Goal: Task Accomplishment & Management: Manage account settings

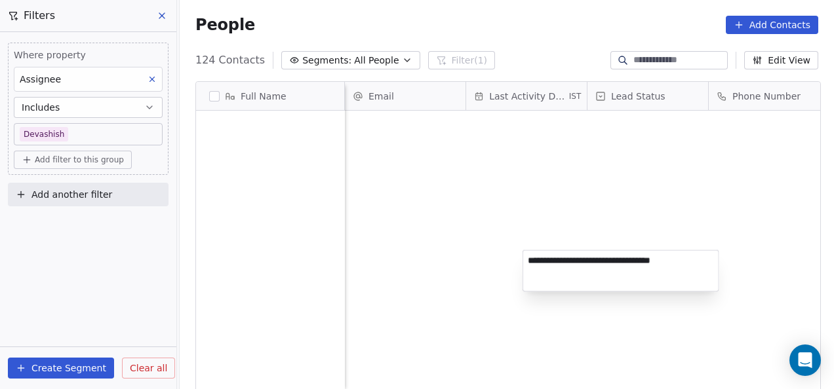
scroll to position [332, 646]
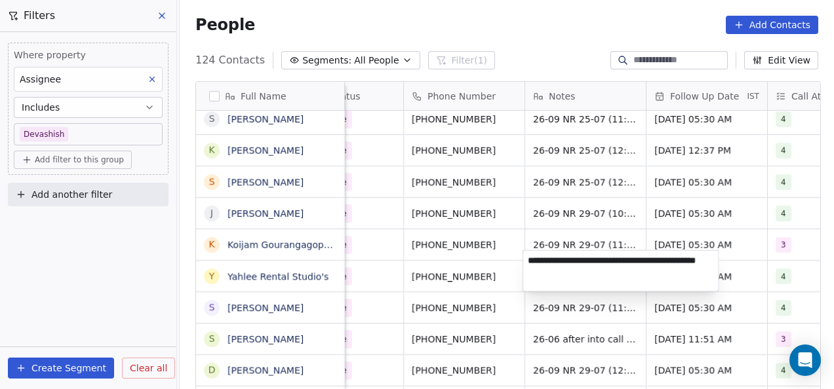
type textarea "**********"
click at [600, 243] on html "On2Cook India Pvt. Ltd. Contacts People Marketing Workflows Campaigns Metrics &…" at bounding box center [417, 194] width 834 height 389
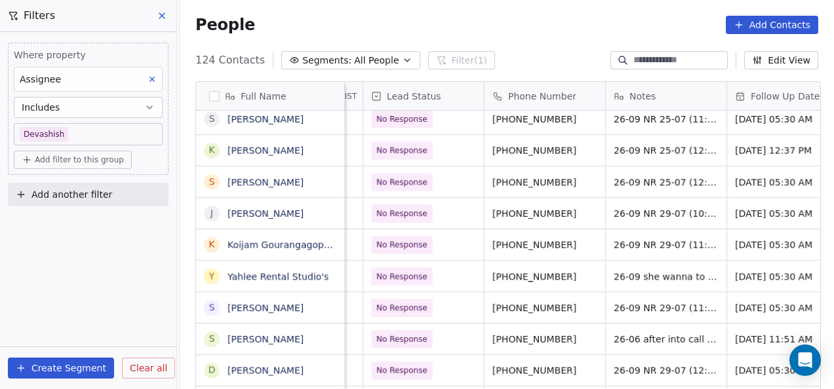
scroll to position [10, 216]
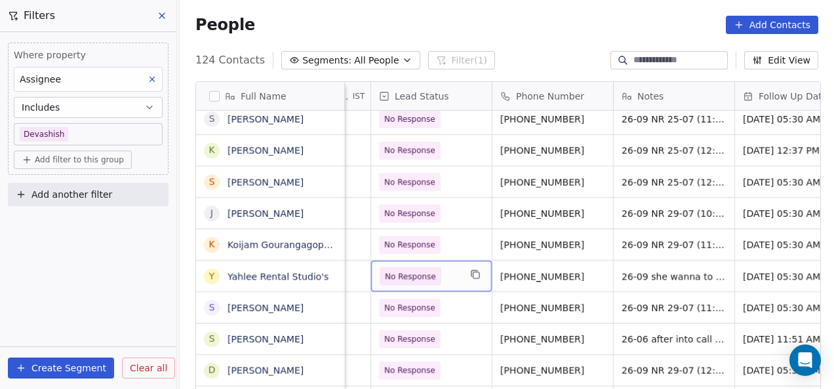
click at [414, 275] on div "No Response" at bounding box center [431, 276] width 121 height 31
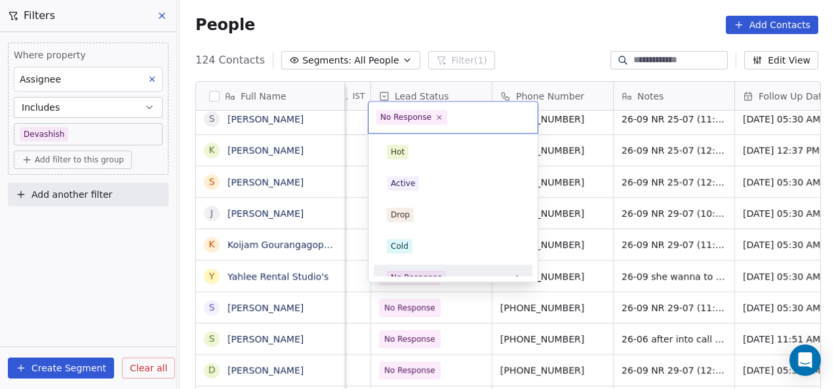
scroll to position [14, 0]
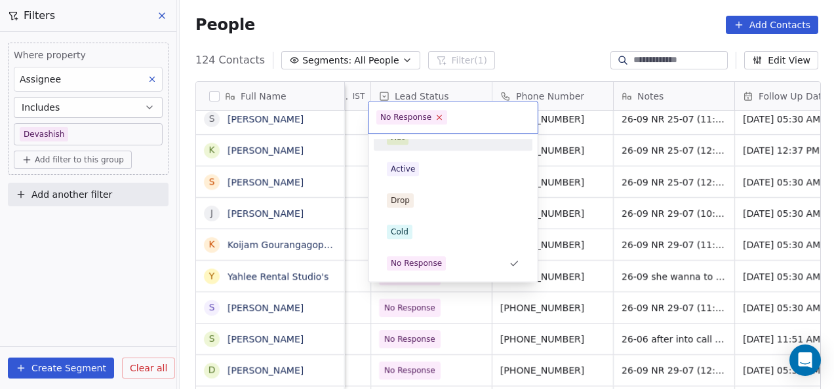
click at [435, 115] on icon at bounding box center [439, 117] width 9 height 9
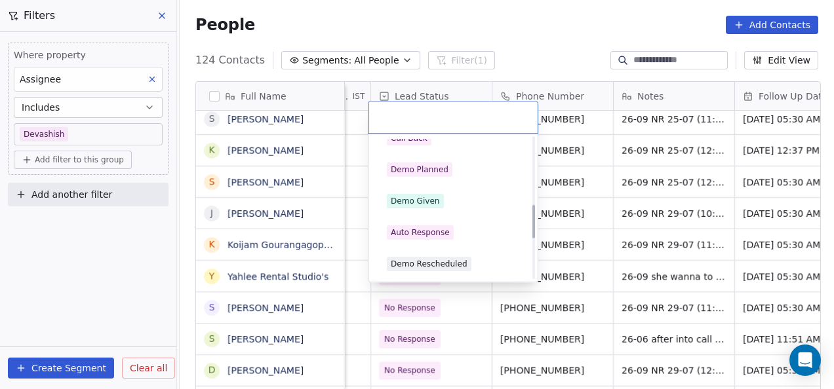
scroll to position [296, 0]
click at [429, 195] on span "Demo Given" at bounding box center [415, 202] width 57 height 14
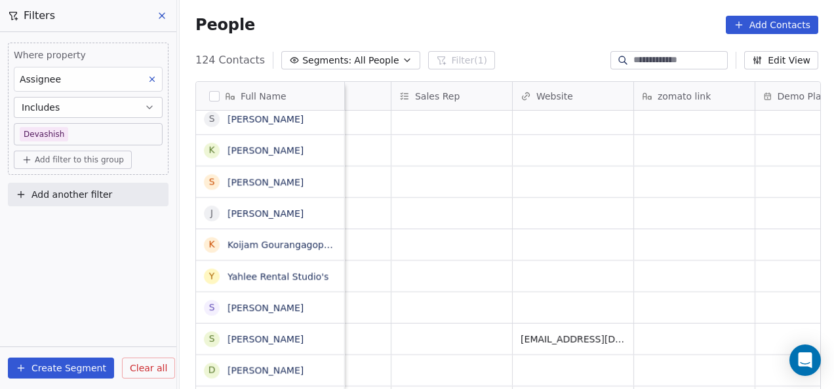
scroll to position [1, 2016]
click at [443, 271] on div "grid" at bounding box center [451, 276] width 121 height 31
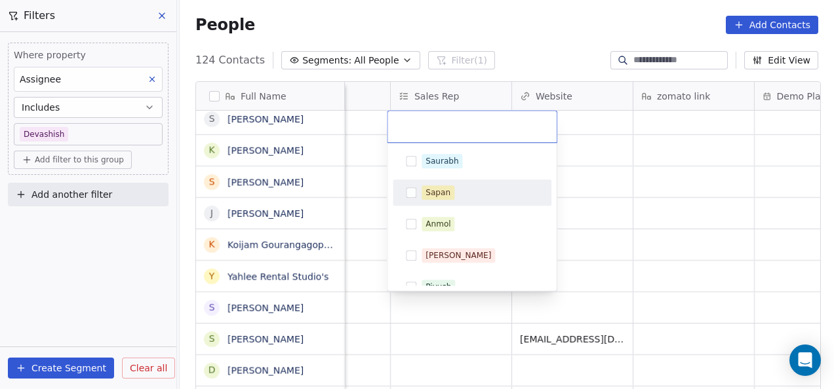
click at [424, 174] on div "Saurabh Sapan Anmol Salim Piyush Falguni Mary Ankit Devashish" at bounding box center [472, 287] width 159 height 278
click at [418, 189] on div "Sapan" at bounding box center [472, 192] width 148 height 21
click at [370, 236] on html "On2Cook India Pvt. Ltd. Contacts People Marketing Workflows Campaigns Metrics &…" at bounding box center [417, 194] width 834 height 389
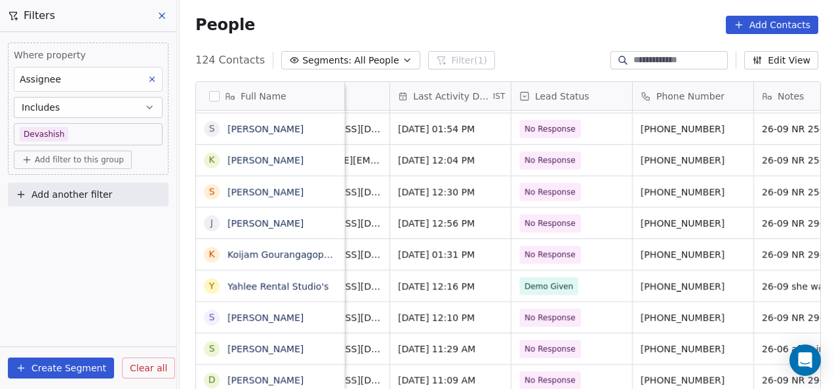
scroll to position [6, 0]
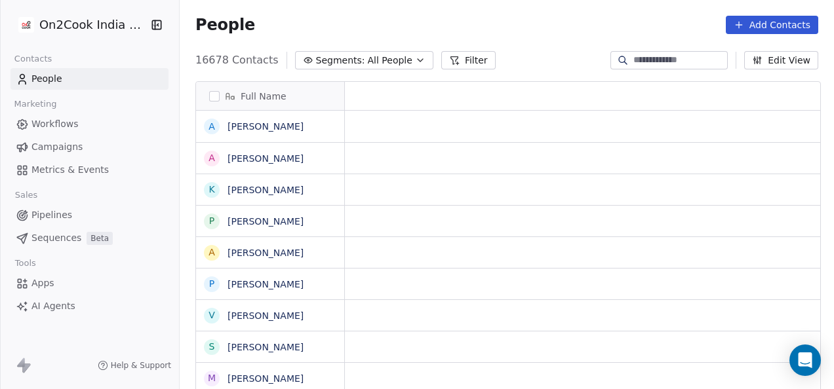
scroll to position [10, 10]
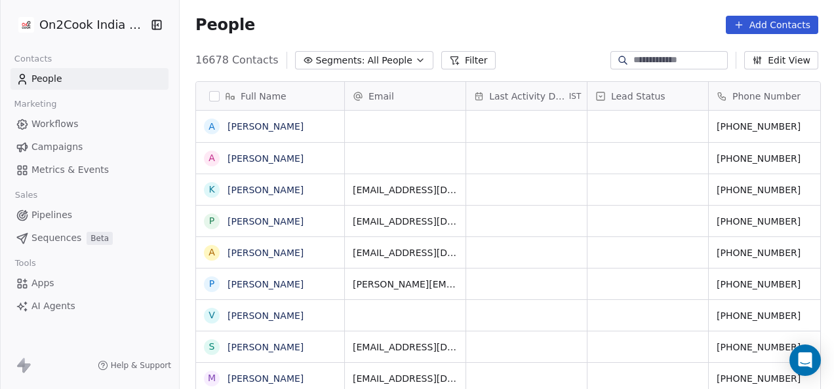
click at [456, 56] on button "Filter" at bounding box center [468, 60] width 54 height 18
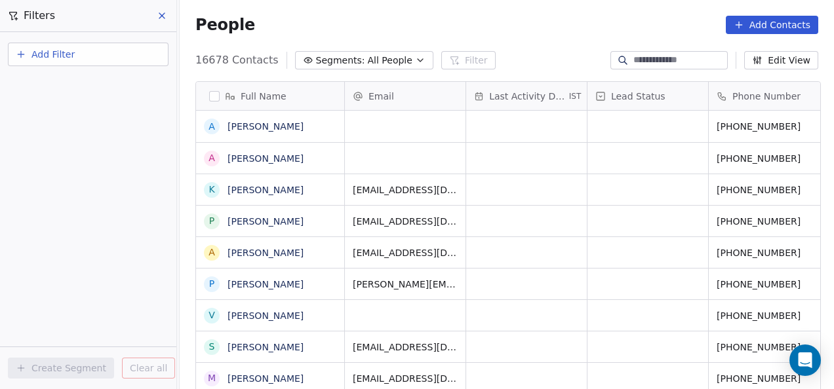
click at [128, 59] on button "Add Filter" at bounding box center [88, 55] width 161 height 24
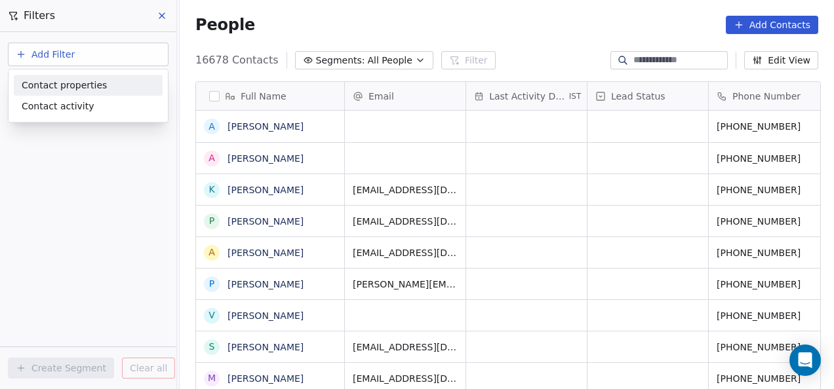
click at [130, 85] on div "Contact properties" at bounding box center [88, 86] width 133 height 14
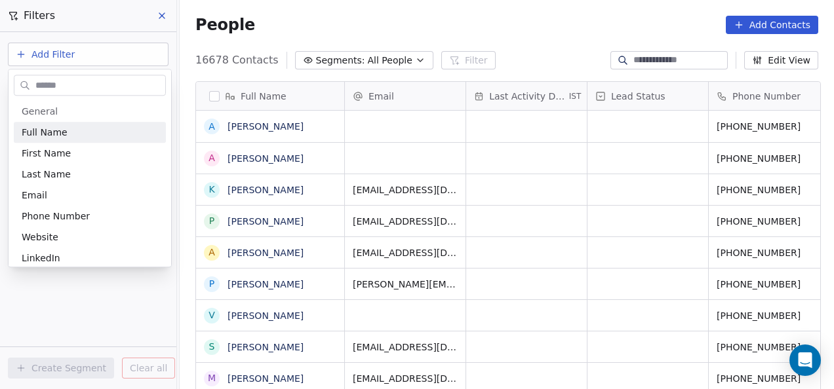
click at [107, 90] on input "text" at bounding box center [99, 85] width 132 height 19
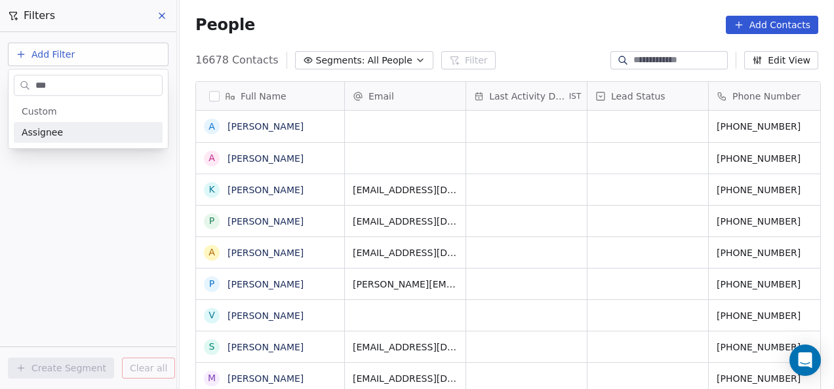
type input "***"
click at [101, 130] on div "Assignee" at bounding box center [88, 132] width 133 height 13
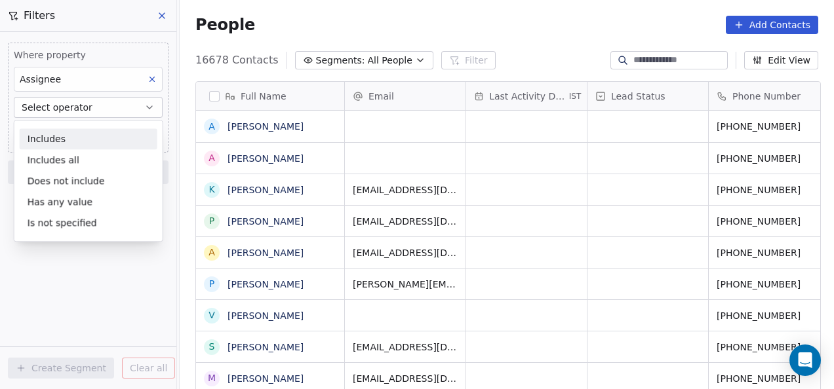
click at [102, 143] on div "Includes" at bounding box center [89, 138] width 138 height 21
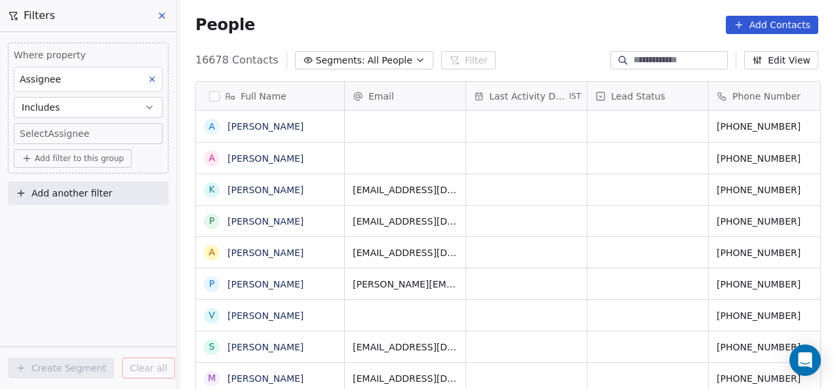
click at [101, 136] on body "On2Cook India Pvt. Ltd. Contacts People Marketing Workflows Campaigns Metrics &…" at bounding box center [417, 194] width 834 height 389
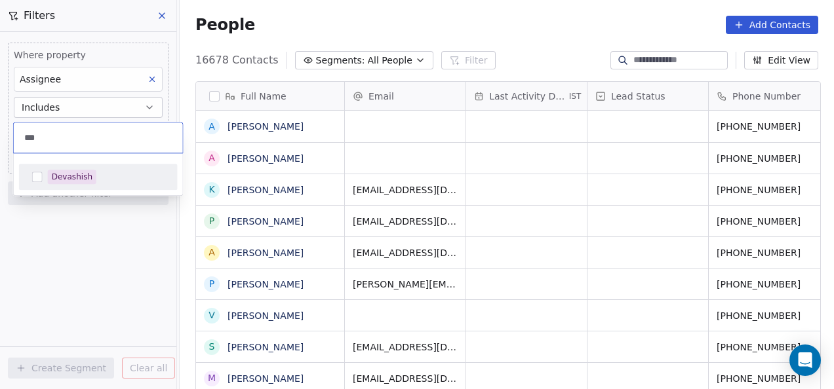
type input "***"
click at [98, 173] on div "Devashish" at bounding box center [106, 177] width 117 height 14
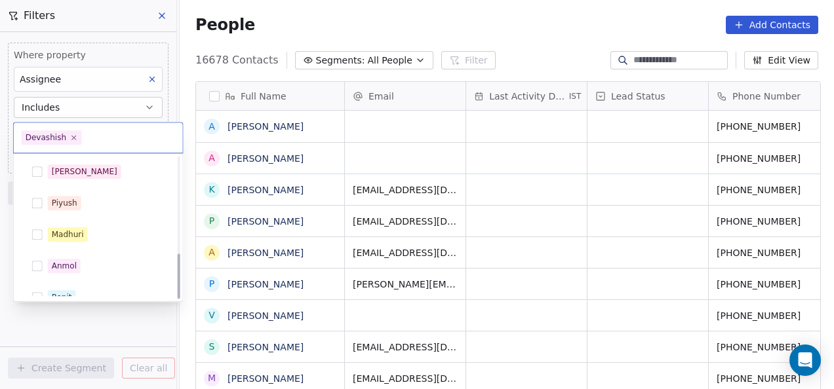
scroll to position [298, 0]
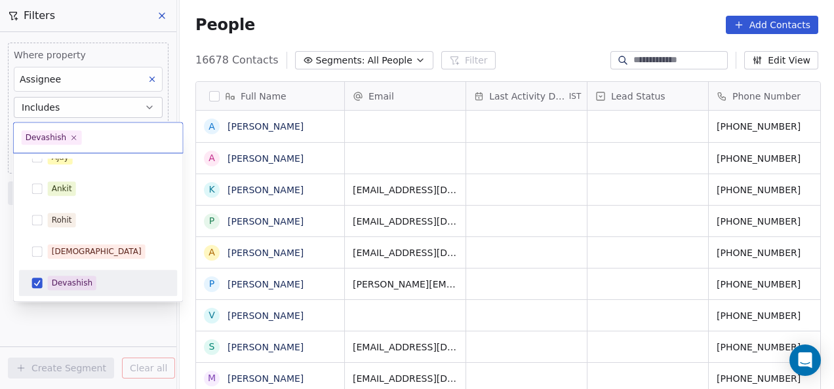
click at [38, 304] on html "On2Cook India Pvt. Ltd. Contacts People Marketing Workflows Campaigns Metrics &…" at bounding box center [417, 194] width 834 height 389
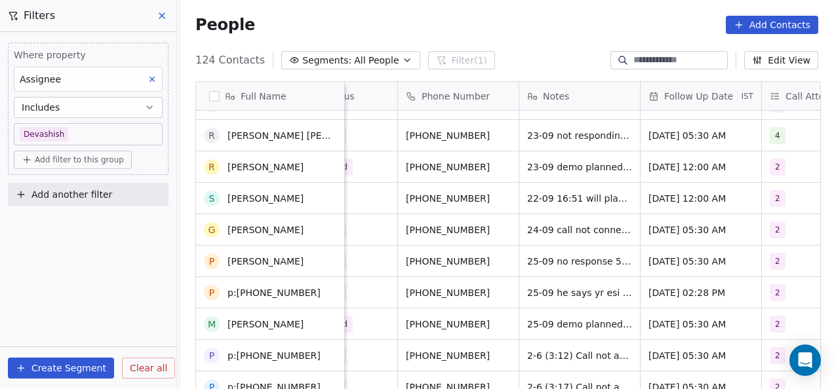
scroll to position [0, 0]
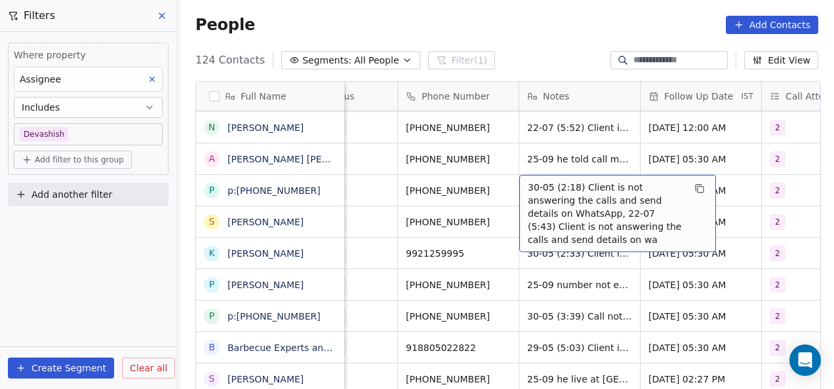
click at [544, 187] on span "30-05 (2:18) Client is not answering the calls and send details on WhatsApp, 22…" at bounding box center [606, 214] width 156 height 66
click at [536, 188] on span "30-05 (2:18) Client is not answering the calls and send details on WhatsApp, 22…" at bounding box center [606, 214] width 156 height 66
click at [537, 187] on span "30-05 (2:18) Client is not answering the calls and send details on WhatsApp, 22…" at bounding box center [606, 214] width 156 height 66
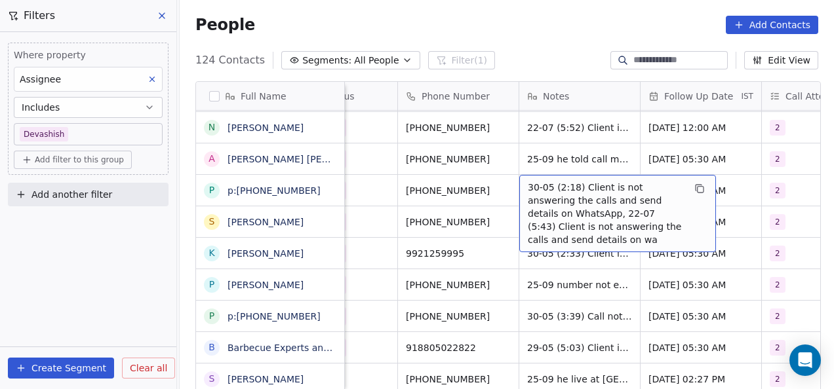
click at [537, 187] on span "30-05 (2:18) Client is not answering the calls and send details on WhatsApp, 22…" at bounding box center [606, 214] width 156 height 66
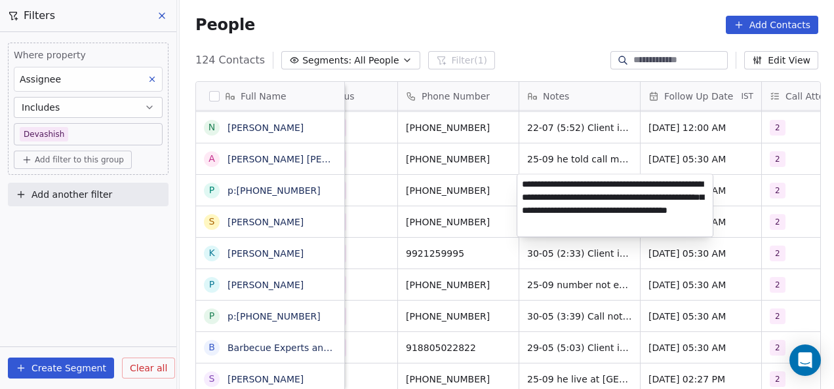
type textarea "**********"
click at [503, 271] on html "On2Cook India Pvt. Ltd. Contacts People Marketing Workflows Campaigns Metrics &…" at bounding box center [417, 194] width 834 height 389
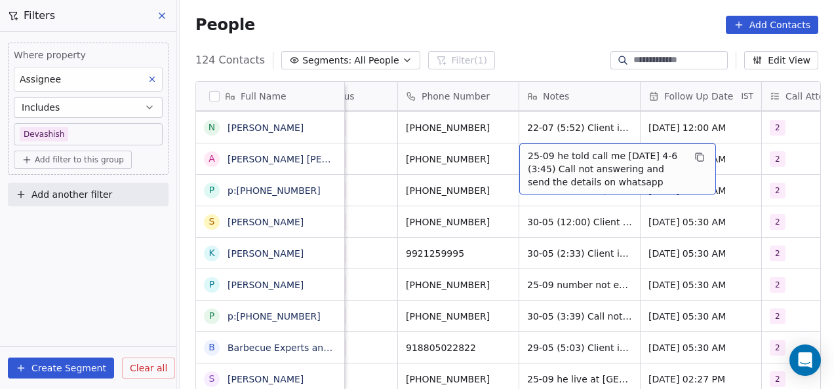
click at [524, 151] on div "25-09 he told call me tomorrow 4-6 (3:45) Call not answering and send the detai…" at bounding box center [617, 169] width 197 height 51
click at [528, 159] on span "25-09 he told call me tomorrow 4-6 (3:45) Call not answering and send the detai…" at bounding box center [606, 168] width 156 height 39
click at [528, 150] on span "25-09 he told call me tomorrow 4-6 (3:45) Call not answering and send the detai…" at bounding box center [606, 168] width 156 height 39
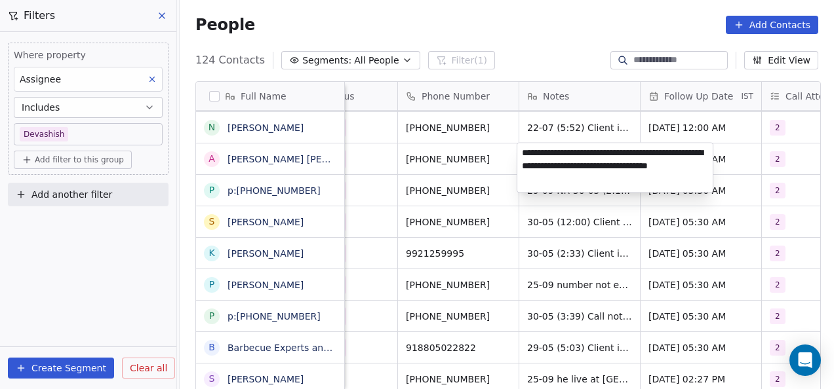
click at [528, 152] on textarea "**********" at bounding box center [614, 167] width 195 height 49
type textarea "**********"
click at [591, 230] on html "On2Cook India Pvt. Ltd. Contacts People Marketing Workflows Campaigns Metrics &…" at bounding box center [417, 194] width 834 height 389
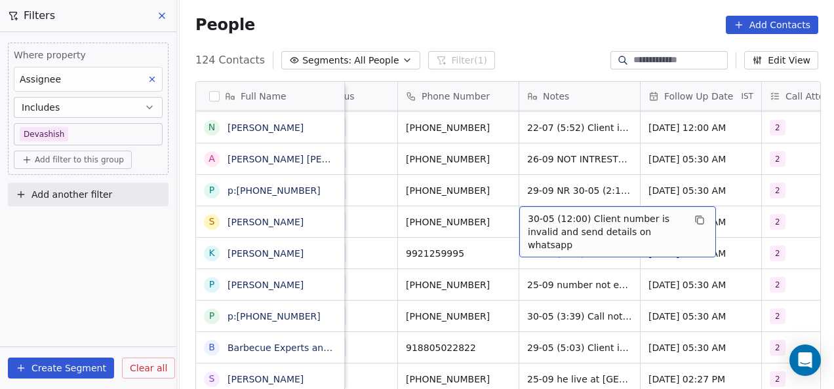
click at [528, 218] on span "30-05 (12:00) Client number is invalid and send details on whatsapp" at bounding box center [606, 231] width 156 height 39
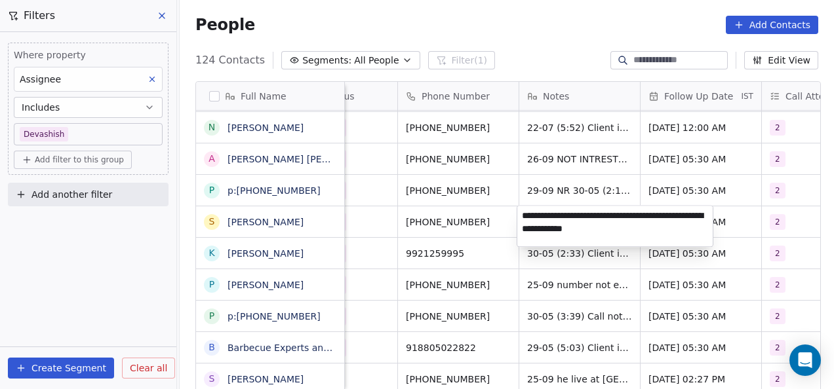
click at [528, 218] on textarea "**********" at bounding box center [614, 226] width 195 height 41
type textarea "**********"
click at [501, 254] on html "On2Cook India Pvt. Ltd. Contacts People Marketing Workflows Campaigns Metrics &…" at bounding box center [417, 194] width 834 height 389
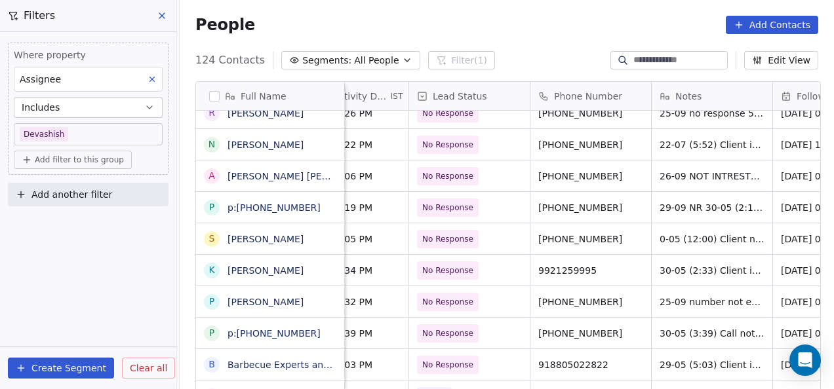
scroll to position [0, 178]
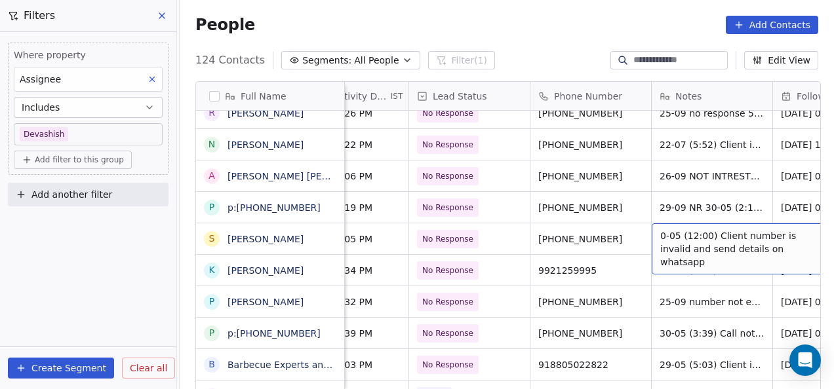
click at [663, 236] on span "0-05 (12:00) Client number is invalid and send details on whatsapp" at bounding box center [738, 248] width 156 height 39
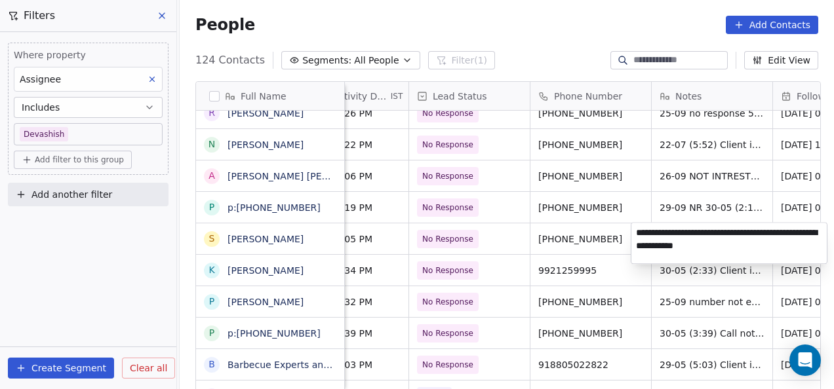
click at [655, 233] on textarea "**********" at bounding box center [728, 243] width 195 height 41
type textarea "**********"
click at [617, 206] on html "On2Cook India Pvt. Ltd. Contacts People Marketing Workflows Campaigns Metrics &…" at bounding box center [417, 194] width 834 height 389
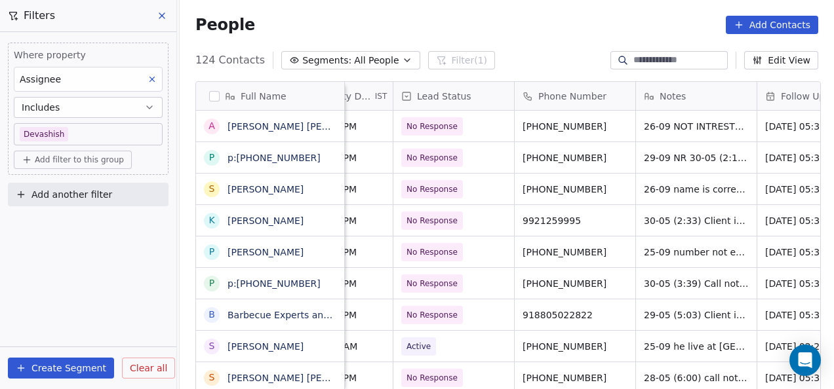
scroll to position [0, 195]
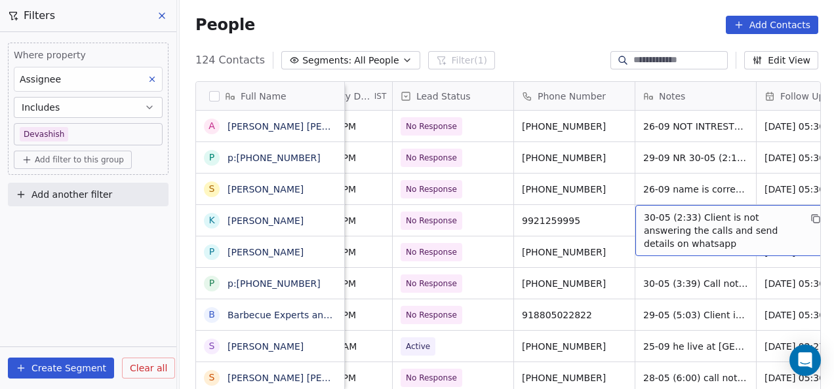
click at [650, 219] on span "30-05 (2:33) Client is not answering the calls and send details on whatsapp" at bounding box center [722, 230] width 156 height 39
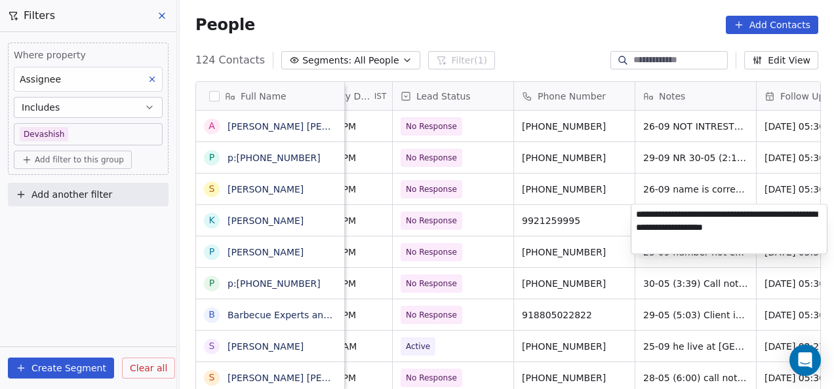
click at [638, 214] on textarea "**********" at bounding box center [728, 229] width 195 height 49
type textarea "**********"
click at [666, 275] on html "On2Cook India Pvt. Ltd. Contacts People Marketing Workflows Campaigns Metrics &…" at bounding box center [417, 194] width 834 height 389
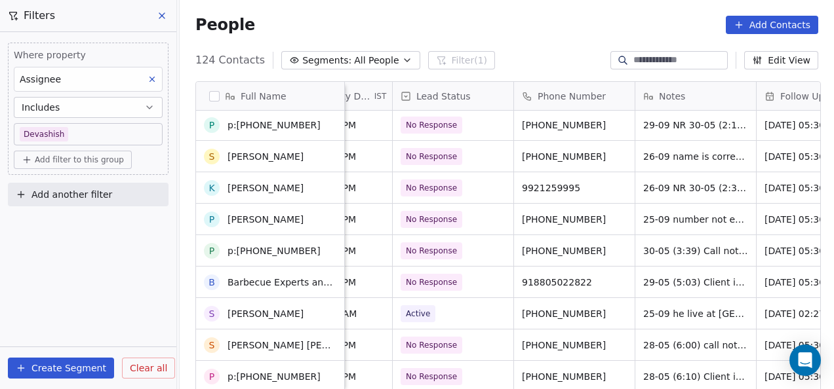
scroll to position [1201, 0]
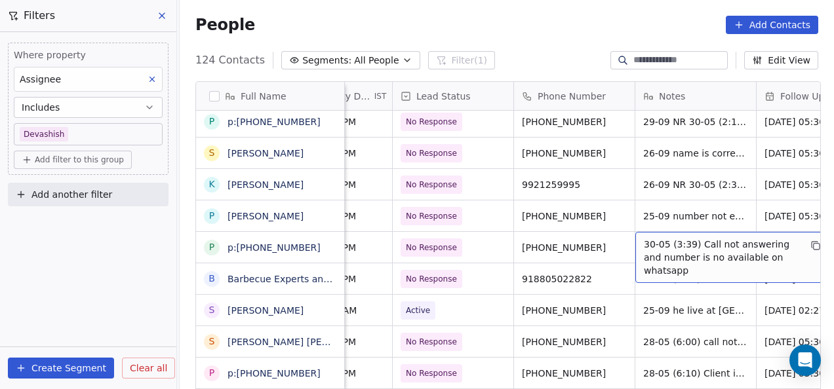
click at [644, 246] on span "30-05 (3:39) Call not answering and number is no available on whatsapp" at bounding box center [722, 257] width 156 height 39
click at [664, 246] on span "30-05 (3:39) Call not answering and number is no available on whatsapp" at bounding box center [722, 257] width 156 height 39
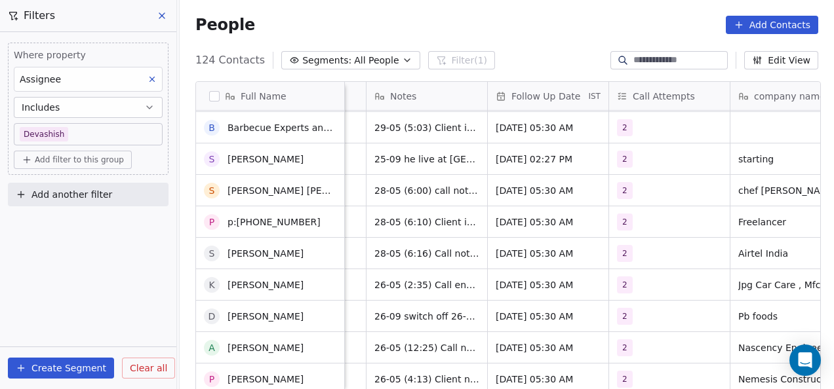
scroll to position [1352, 0]
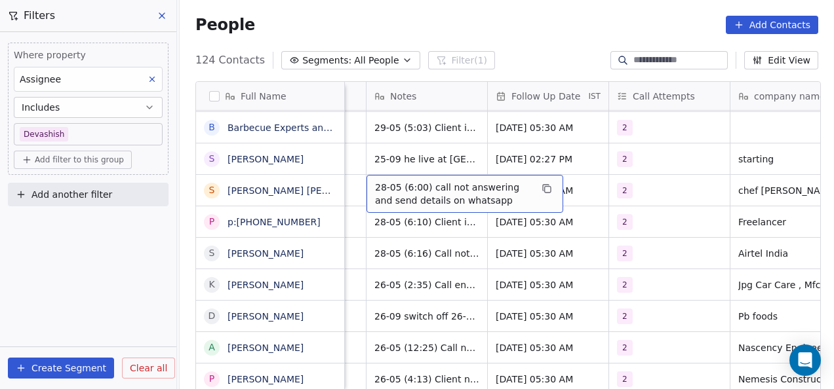
click at [379, 187] on span "28-05 (6:00) call not answering and send details on whatsapp" at bounding box center [453, 194] width 156 height 26
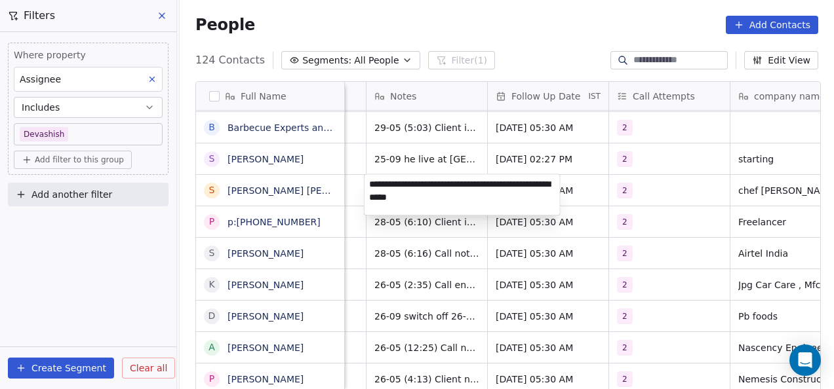
click at [367, 236] on html "On2Cook India Pvt. Ltd. Contacts People Marketing Workflows Campaigns Metrics &…" at bounding box center [417, 194] width 834 height 389
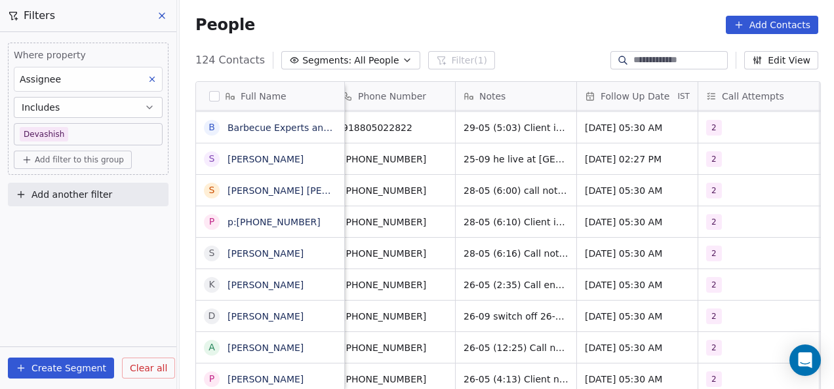
scroll to position [0, 352]
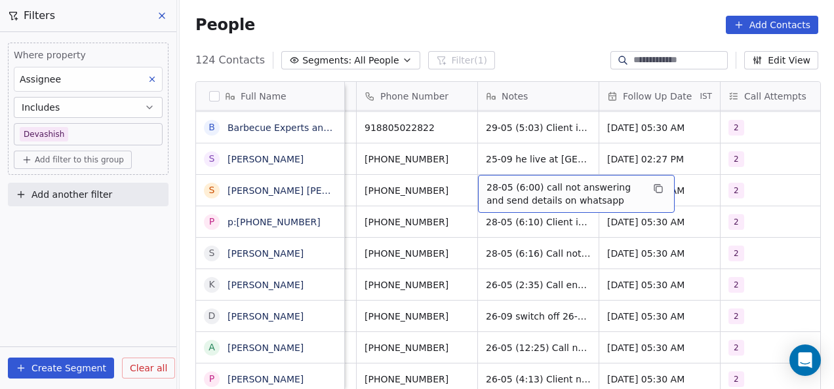
click at [496, 191] on span "28-05 (6:00) call not answering and send details on whatsapp" at bounding box center [564, 194] width 156 height 26
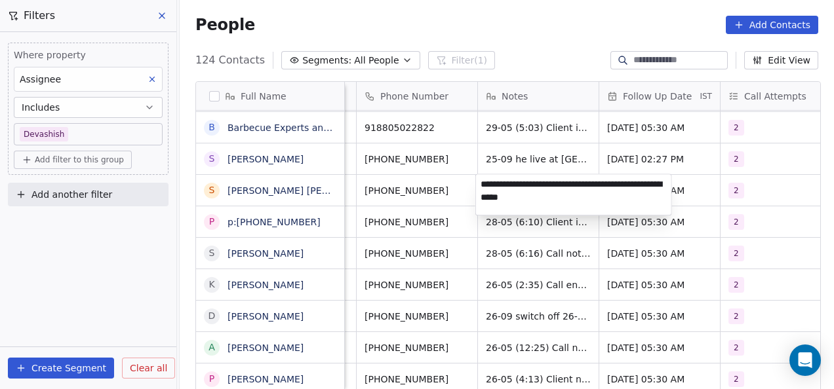
click at [485, 185] on textarea "**********" at bounding box center [573, 194] width 195 height 41
click at [436, 256] on html "On2Cook India Pvt. Ltd. Contacts People Marketing Workflows Campaigns Metrics &…" at bounding box center [417, 194] width 834 height 389
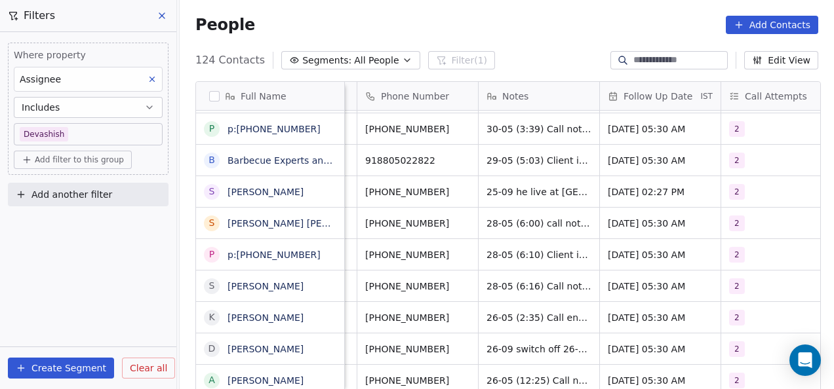
scroll to position [0, 351]
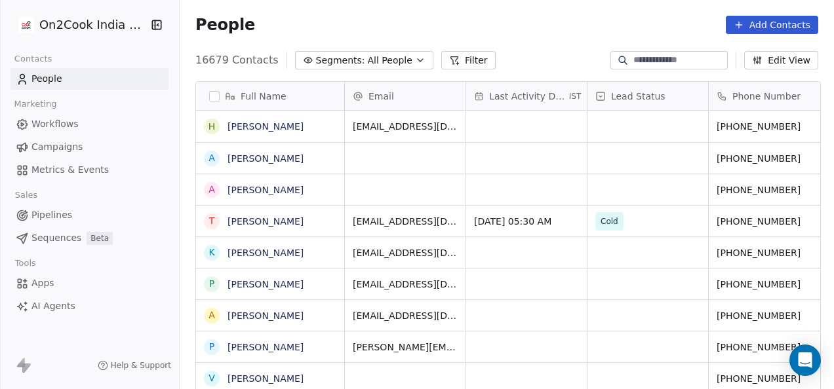
scroll to position [332, 646]
drag, startPoint x: -3, startPoint y: 423, endPoint x: 442, endPoint y: 71, distance: 567.4
click at [442, 71] on div "Full Name H Hetal Patel A Ashutosh Kulkarni A Ashutosh Kulkarni T Tanveer Khan …" at bounding box center [507, 242] width 654 height 343
click at [441, 67] on button "Filter" at bounding box center [468, 60] width 54 height 18
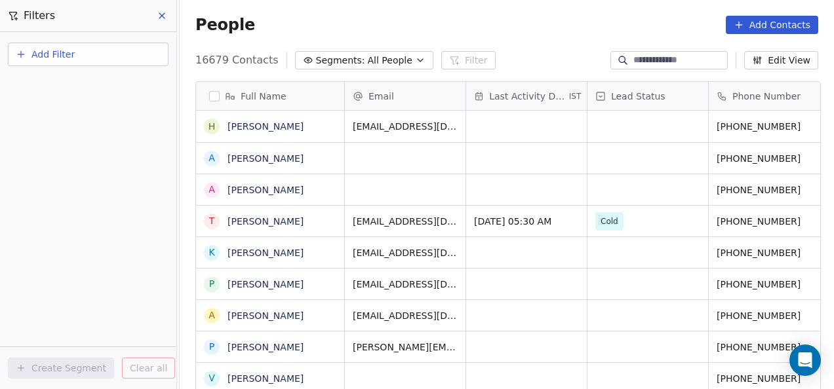
click at [13, 52] on button "Add Filter" at bounding box center [88, 55] width 161 height 24
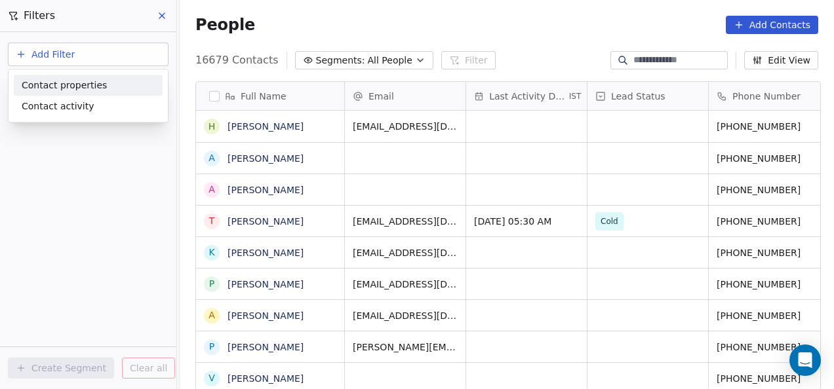
click at [59, 85] on span "Contact properties" at bounding box center [64, 86] width 85 height 14
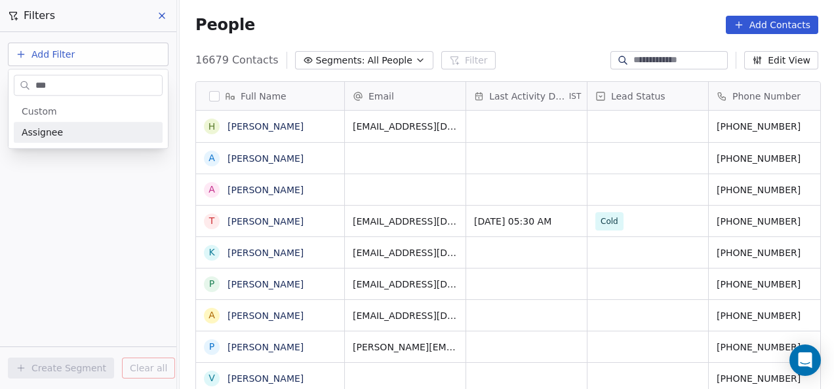
type input "***"
click at [66, 142] on div "Assignee" at bounding box center [88, 132] width 149 height 21
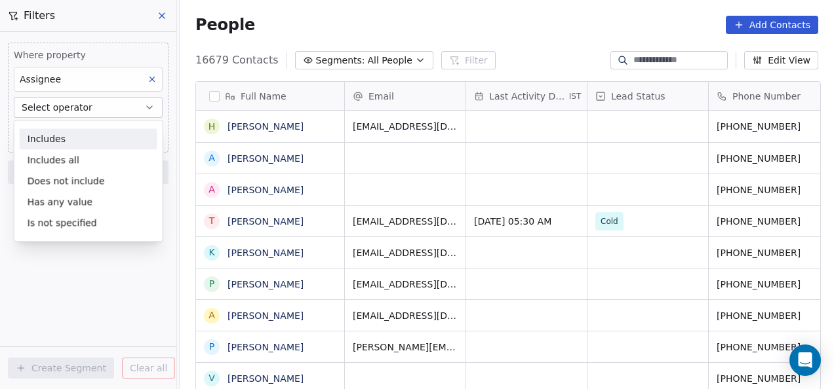
click at [66, 132] on div "Includes" at bounding box center [89, 138] width 138 height 21
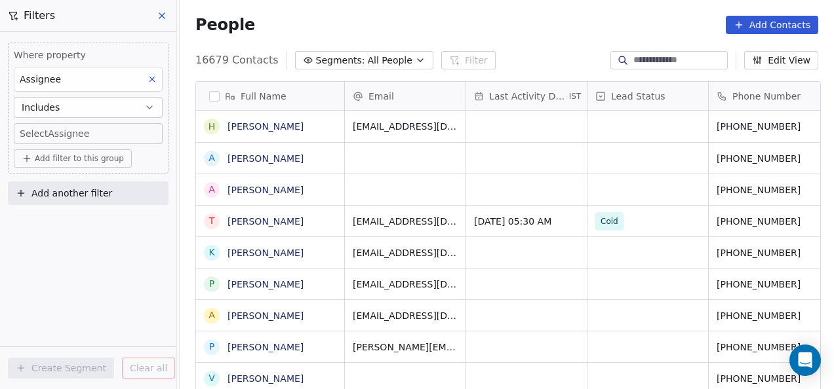
click at [66, 132] on body "On2Cook India Pvt. Ltd. Contacts People Marketing Workflows Campaigns Metrics &…" at bounding box center [417, 194] width 834 height 389
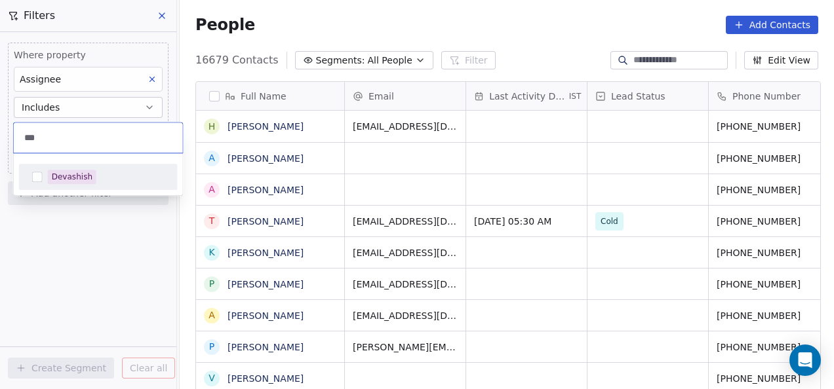
type input "***"
click at [52, 167] on div "Devashish" at bounding box center [98, 176] width 148 height 21
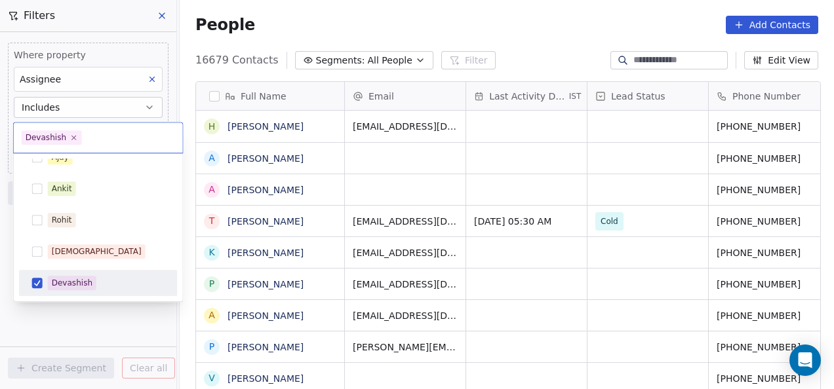
click at [100, 300] on div "Salim Piyush Madhuri Anmol Ronit Saurabh Sapan Falguni Mary Ajay Ankit Rohit Sh…" at bounding box center [98, 227] width 169 height 148
click at [136, 312] on html "On2Cook India Pvt. Ltd. Contacts People Marketing Workflows Campaigns Metrics &…" at bounding box center [417, 194] width 834 height 389
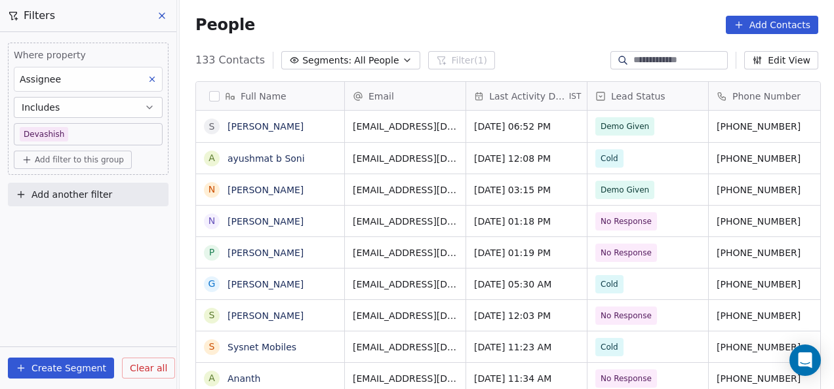
scroll to position [332, 646]
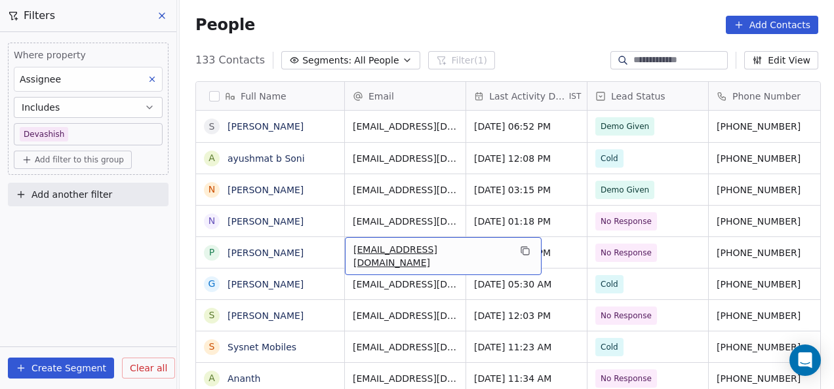
drag, startPoint x: 381, startPoint y: 265, endPoint x: 391, endPoint y: 271, distance: 12.4
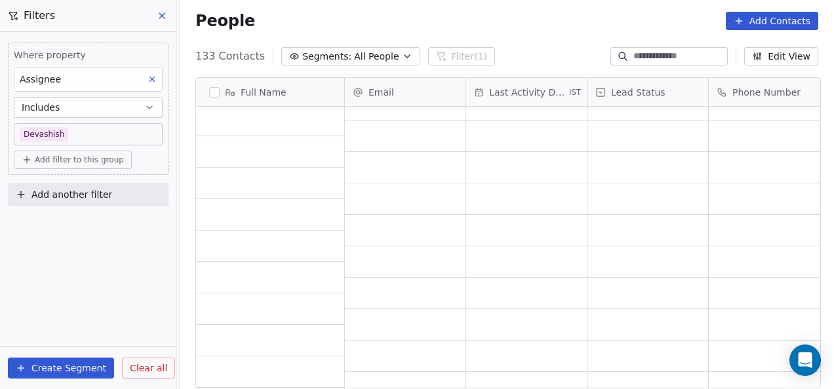
scroll to position [0, 0]
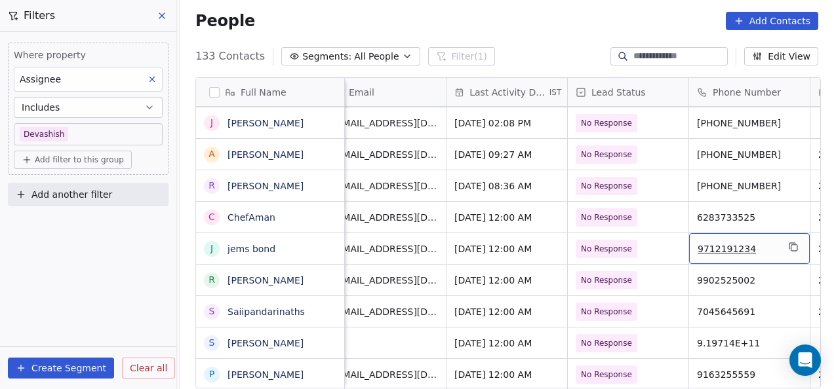
drag, startPoint x: 741, startPoint y: 232, endPoint x: 453, endPoint y: 185, distance: 291.6
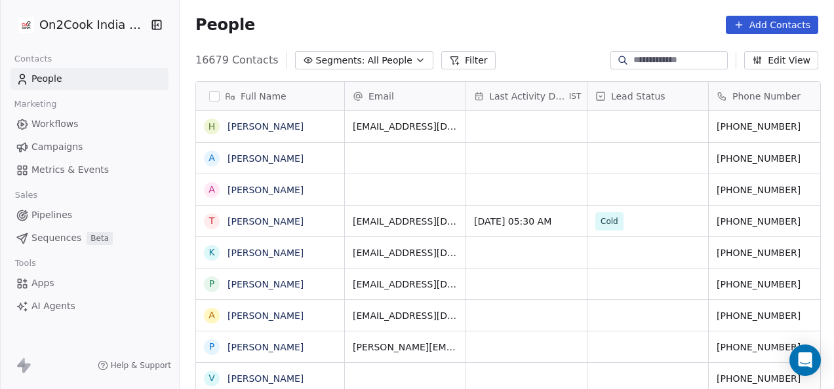
scroll to position [332, 646]
click at [452, 62] on button "Filter" at bounding box center [468, 60] width 54 height 18
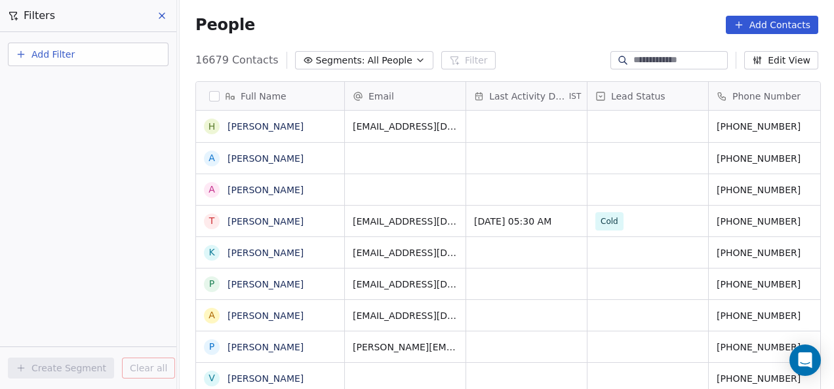
click at [129, 63] on button "Add Filter" at bounding box center [88, 55] width 161 height 24
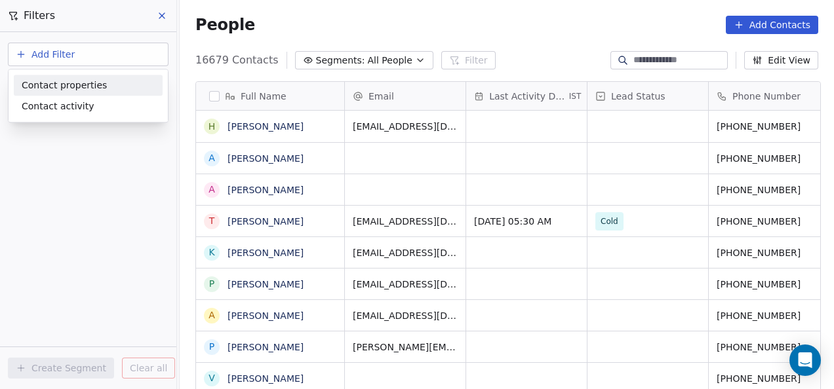
click at [109, 83] on div "Contact properties" at bounding box center [88, 86] width 133 height 14
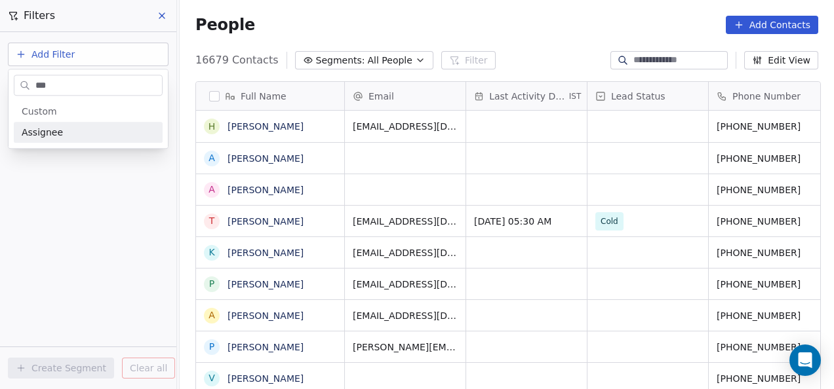
type input "***"
click at [88, 131] on div "Assignee" at bounding box center [88, 132] width 133 height 13
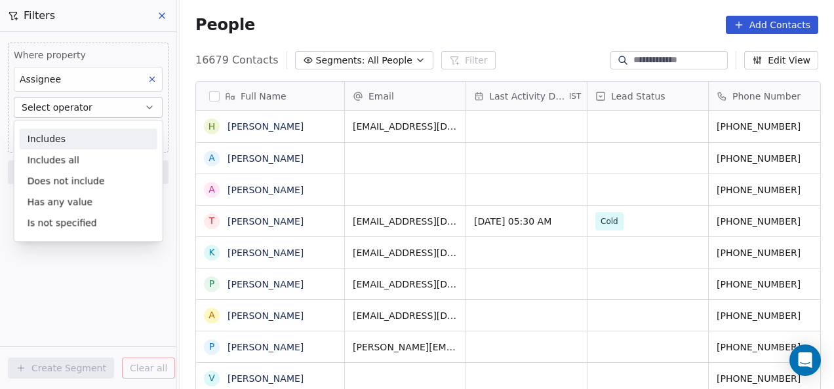
click at [83, 146] on div "Includes" at bounding box center [89, 138] width 138 height 21
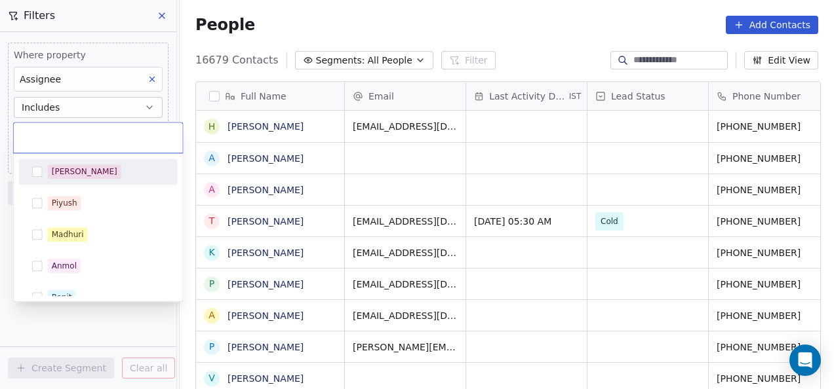
click at [87, 136] on body "On2Cook India Pvt. Ltd. Contacts People Marketing Workflows Campaigns Metrics &…" at bounding box center [417, 194] width 834 height 389
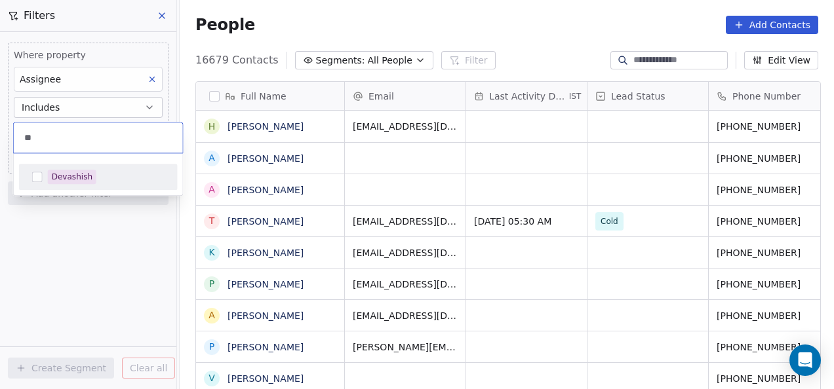
type input "**"
click at [68, 178] on div "Devashish" at bounding box center [72, 177] width 41 height 12
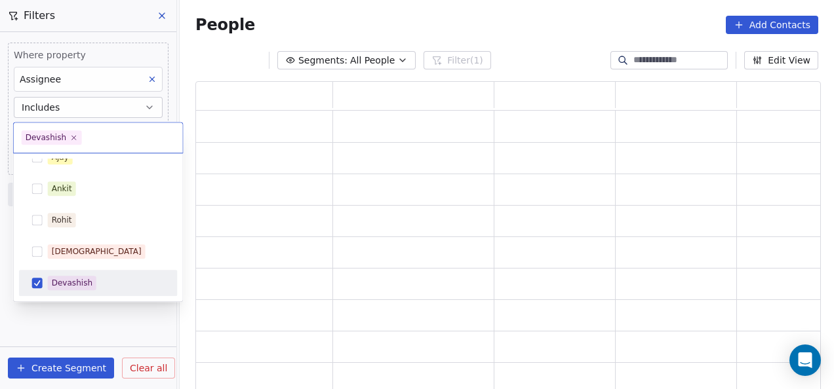
click at [75, 320] on html "On2Cook India Pvt. Ltd. Contacts People Marketing Workflows Campaigns Metrics &…" at bounding box center [417, 194] width 834 height 389
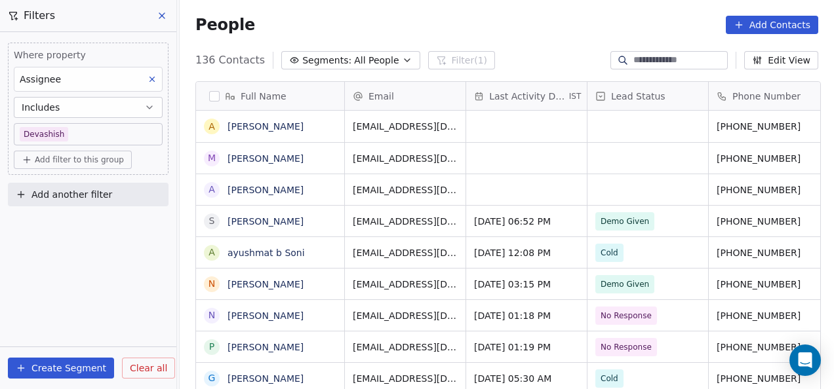
scroll to position [332, 646]
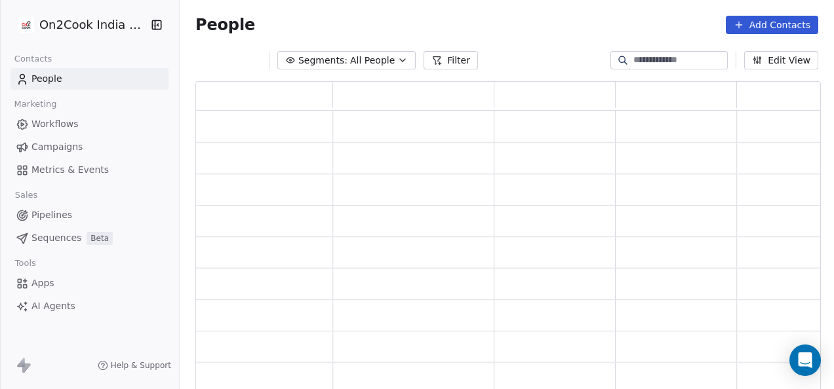
click at [416, 58] on div "Segments: All People Filter" at bounding box center [336, 60] width 283 height 18
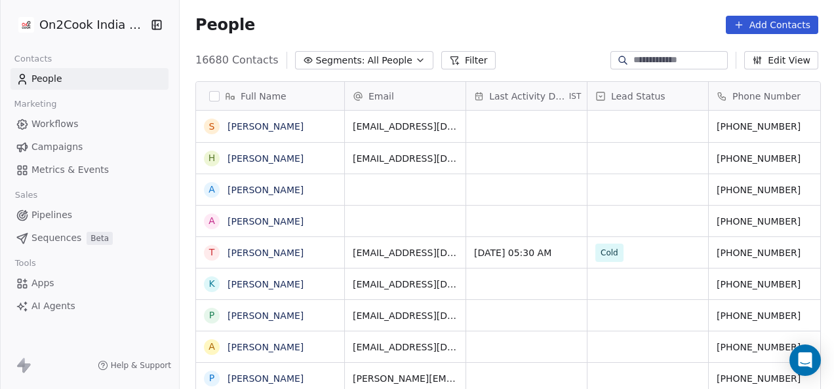
scroll to position [332, 646]
click at [455, 60] on button "Filter" at bounding box center [468, 60] width 54 height 18
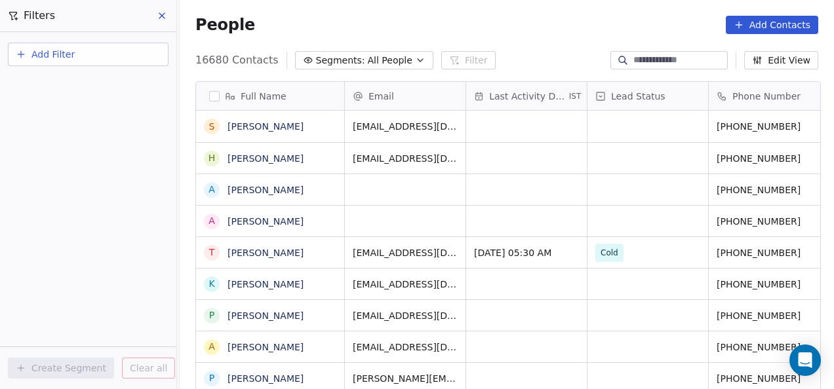
click at [153, 60] on button "Add Filter" at bounding box center [88, 55] width 161 height 24
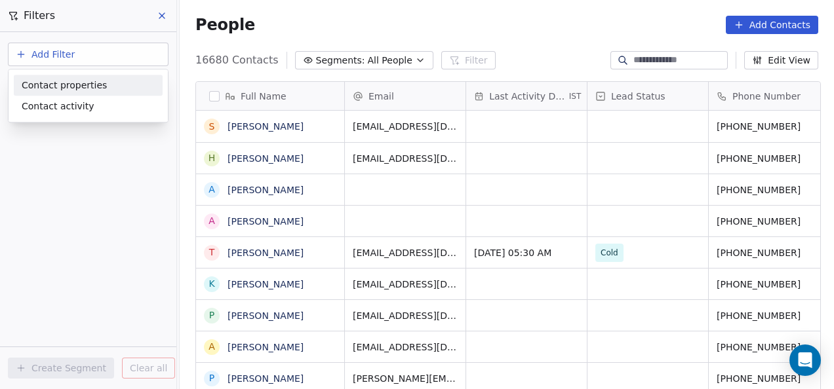
click at [129, 83] on div "Contact properties" at bounding box center [88, 86] width 133 height 14
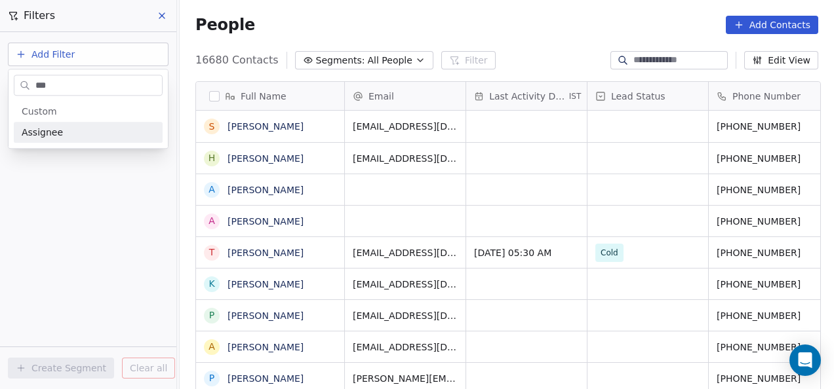
type input "***"
click at [88, 133] on div "Assignee" at bounding box center [88, 132] width 133 height 13
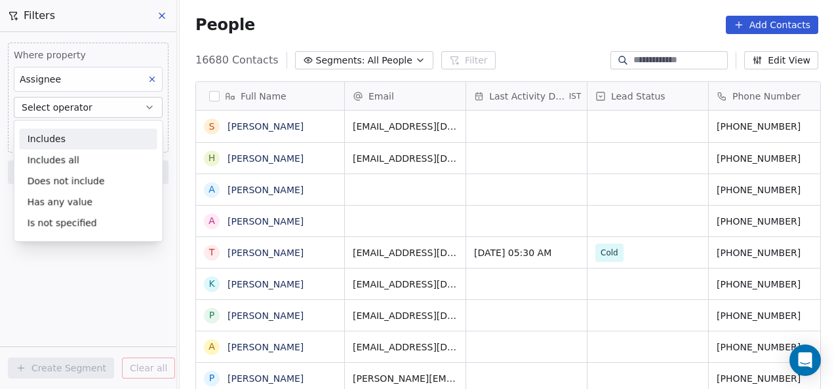
click at [93, 138] on div "Includes" at bounding box center [89, 138] width 138 height 21
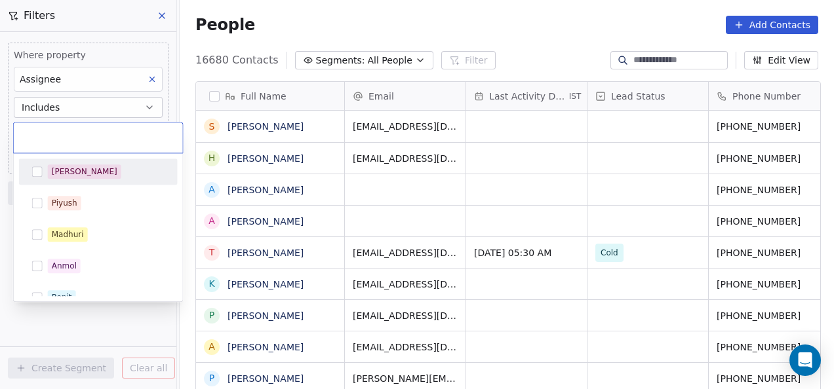
click at [93, 138] on body "On2Cook India Pvt. Ltd. Contacts People Marketing Workflows Campaigns Metrics &…" at bounding box center [417, 194] width 834 height 389
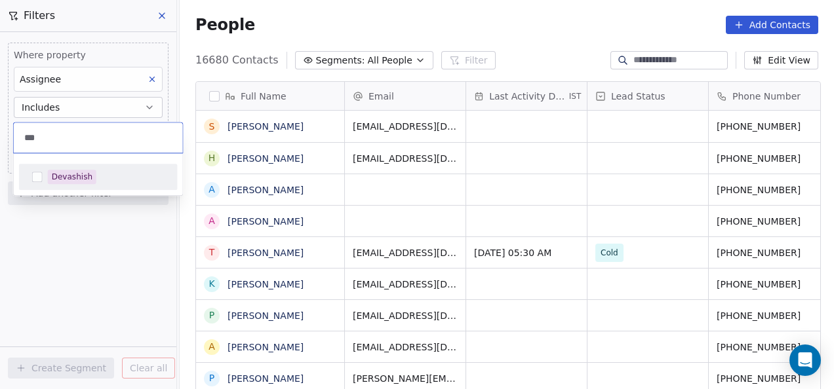
type input "***"
click at [77, 172] on div "Devashish" at bounding box center [72, 177] width 41 height 12
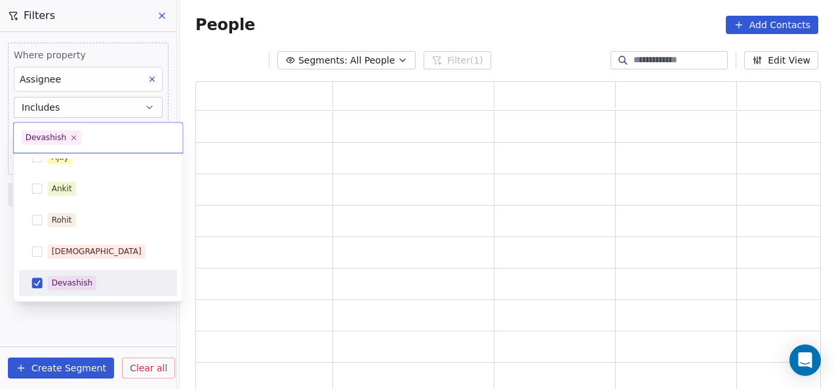
click at [73, 336] on html "On2Cook India Pvt. Ltd. Contacts People Marketing Workflows Campaigns Metrics &…" at bounding box center [417, 194] width 834 height 389
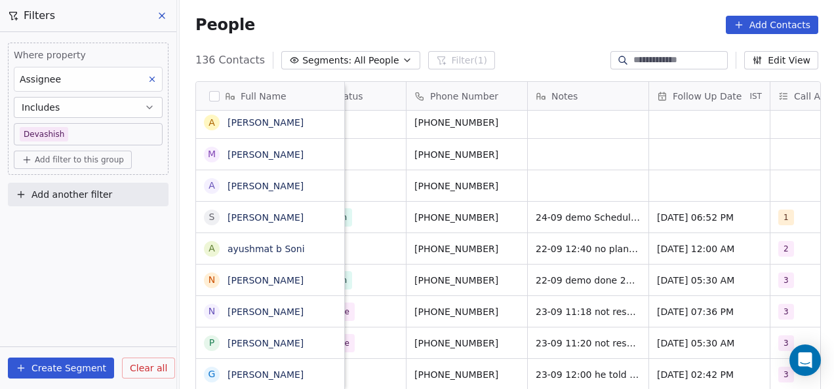
scroll to position [0, 0]
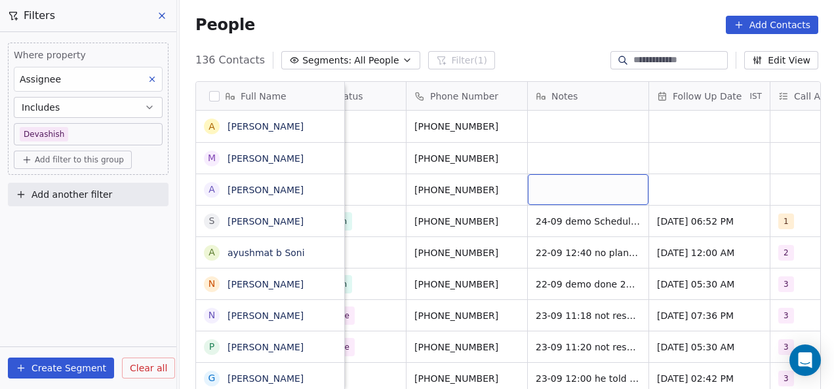
click at [541, 190] on div "grid" at bounding box center [588, 189] width 121 height 31
click at [548, 125] on html "On2Cook India Pvt. Ltd. Contacts People Marketing Workflows Campaigns Metrics &…" at bounding box center [417, 194] width 834 height 389
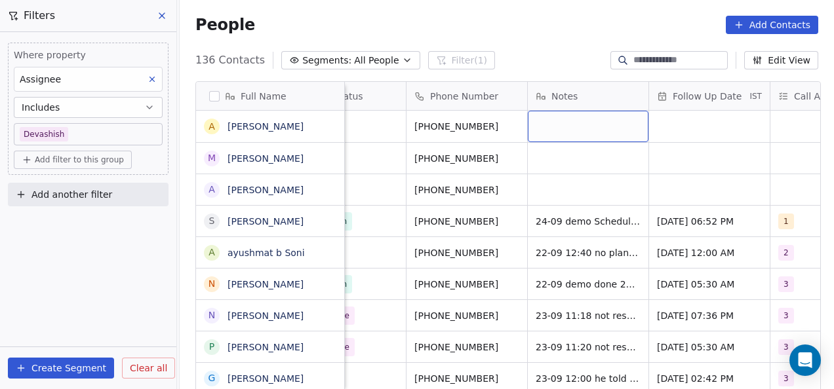
click at [548, 125] on div "grid" at bounding box center [588, 126] width 121 height 31
click at [545, 136] on div "grid" at bounding box center [588, 126] width 121 height 31
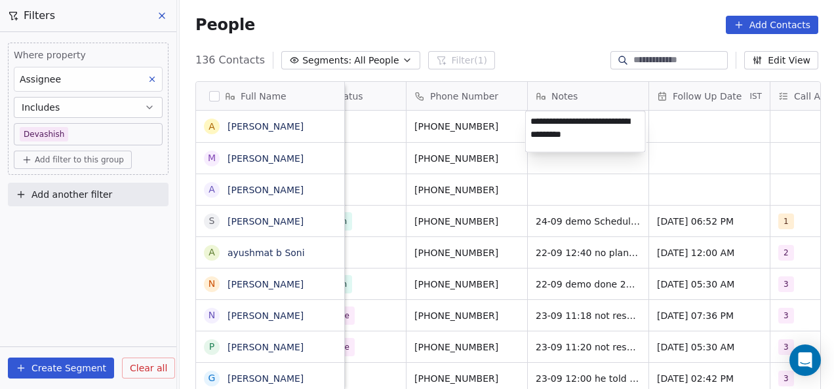
type textarea "**********"
click at [555, 163] on html "On2Cook India Pvt. Ltd. Contacts People Marketing Workflows Campaigns Metrics &…" at bounding box center [417, 194] width 834 height 389
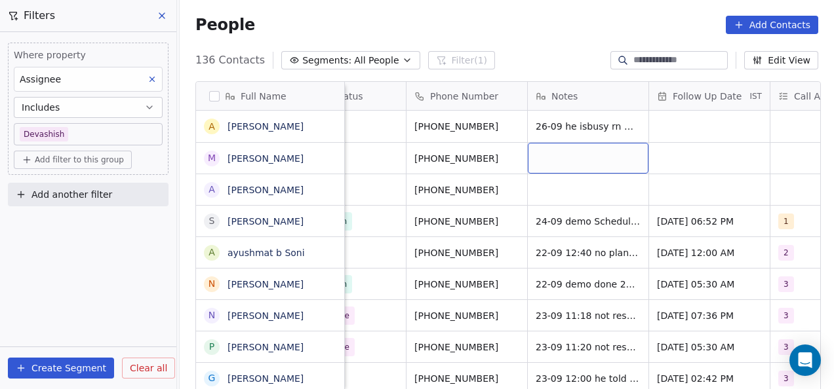
click at [557, 156] on div "grid" at bounding box center [588, 158] width 121 height 31
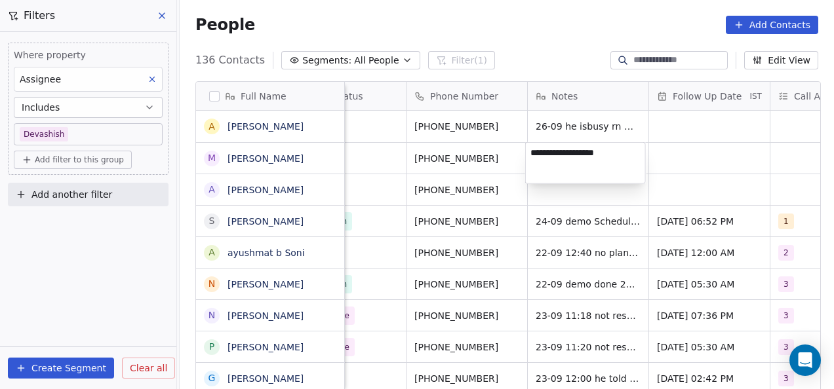
type textarea "**********"
click at [560, 189] on html "On2Cook India Pvt. Ltd. Contacts People Marketing Workflows Campaigns Metrics &…" at bounding box center [417, 194] width 834 height 389
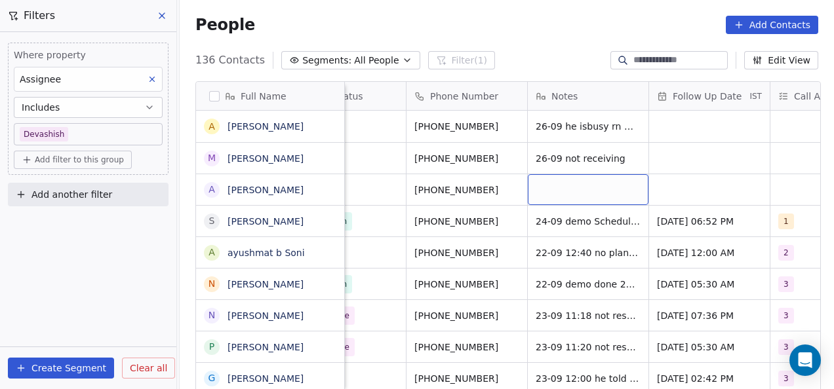
click at [560, 189] on div "grid" at bounding box center [588, 189] width 121 height 31
click at [560, 189] on textarea at bounding box center [585, 194] width 119 height 41
type textarea "********"
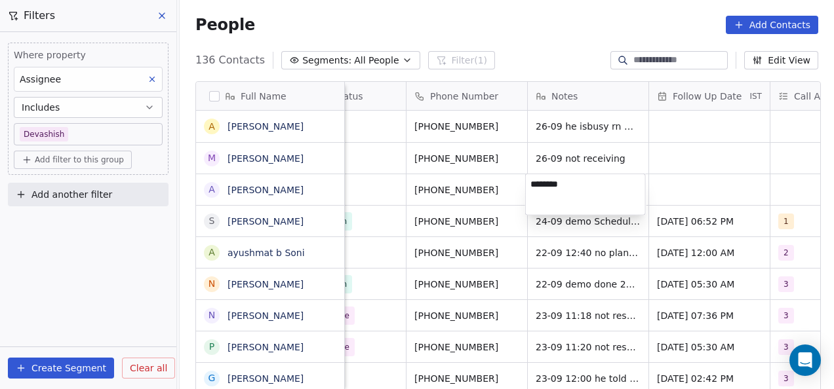
click at [549, 280] on html "On2Cook India Pvt. Ltd. Contacts People Marketing Workflows Campaigns Metrics &…" at bounding box center [417, 194] width 834 height 389
click at [565, 234] on html "On2Cook India Pvt. Ltd. Contacts People Marketing Workflows Campaigns Metrics &…" at bounding box center [417, 194] width 834 height 389
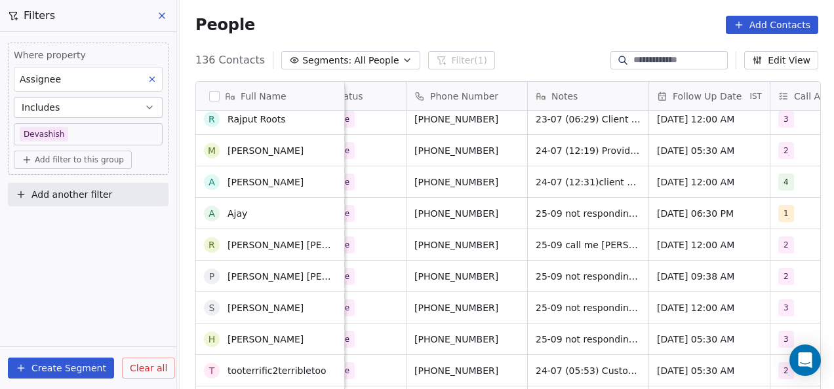
scroll to position [2642, 0]
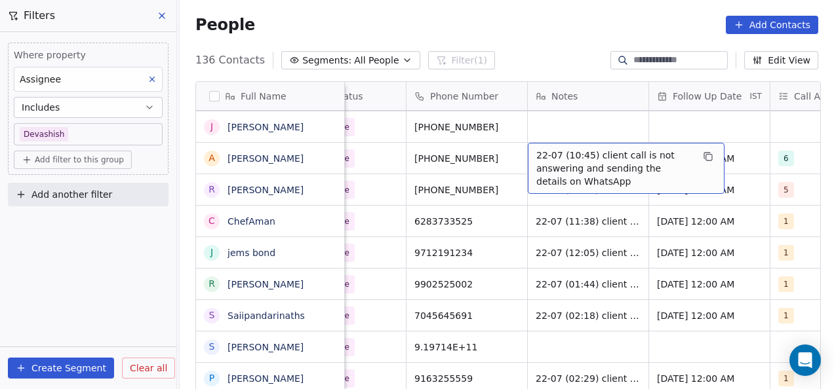
click at [536, 151] on span "22-07 (10:45) client call is not answering and sending the details on WhatsApp" at bounding box center [614, 168] width 156 height 39
click at [530, 144] on div "22-07 (10:45) client call is not answering and sending the details on WhatsApp" at bounding box center [626, 168] width 197 height 51
click at [532, 143] on div "22-07 (10:45) client call is not answering and sending the details on WhatsApp" at bounding box center [626, 168] width 197 height 51
click at [535, 144] on div "22-07 (10:45) client call is not answering and sending the details on WhatsApp" at bounding box center [626, 168] width 197 height 51
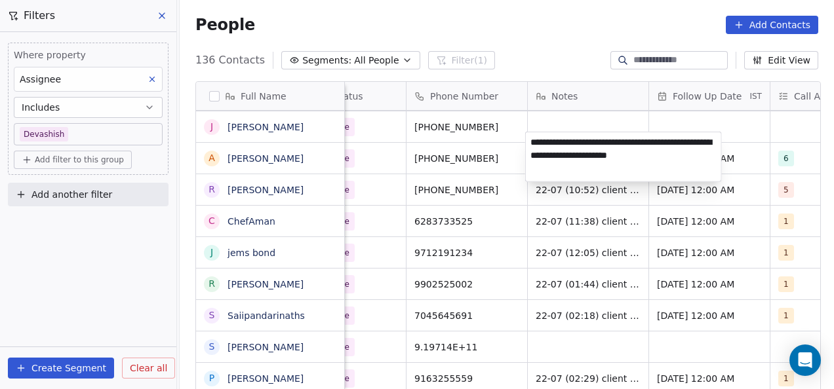
click at [535, 144] on textarea "**********" at bounding box center [623, 156] width 195 height 49
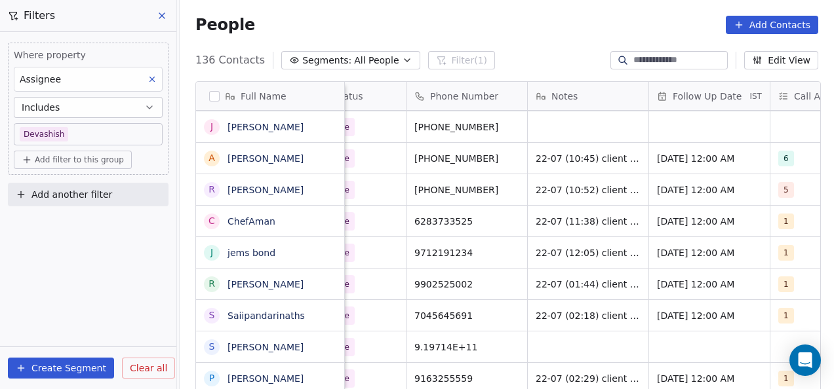
click at [501, 153] on html "On2Cook India Pvt. Ltd. Contacts People Marketing Workflows Campaigns Metrics &…" at bounding box center [417, 194] width 834 height 389
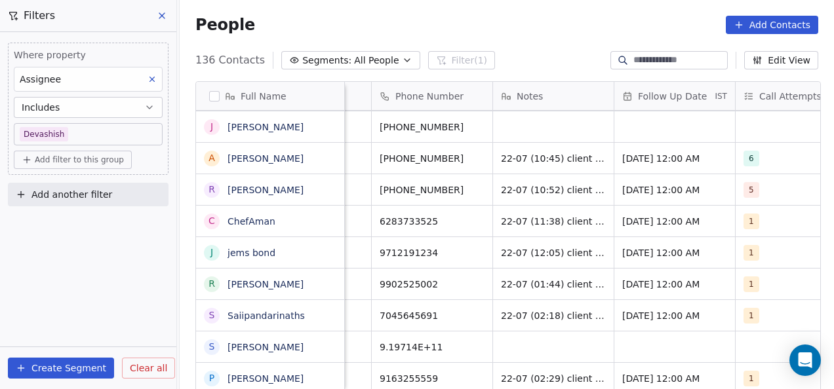
scroll to position [10, 336]
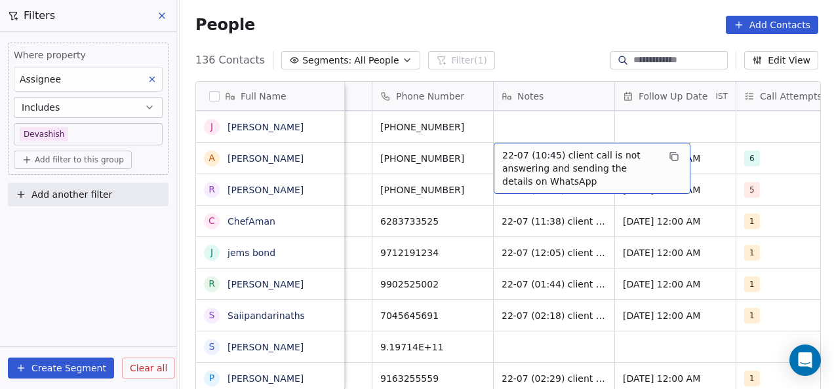
click at [498, 146] on div "22-07 (10:45) client call is not answering and sending the details on WhatsApp" at bounding box center [592, 168] width 197 height 51
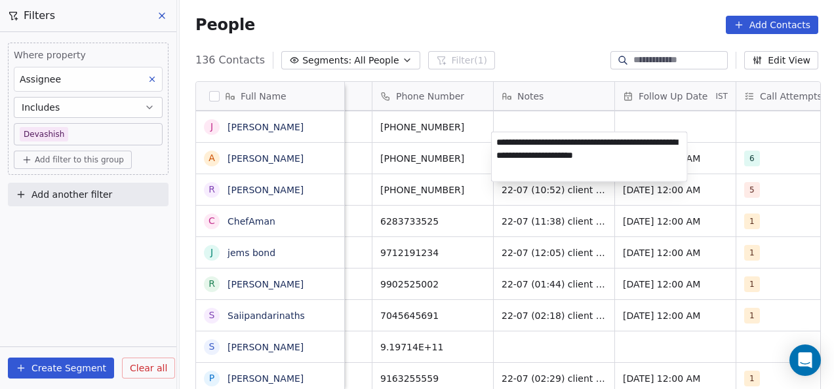
click at [498, 146] on textarea "**********" at bounding box center [589, 156] width 195 height 49
type textarea "**********"
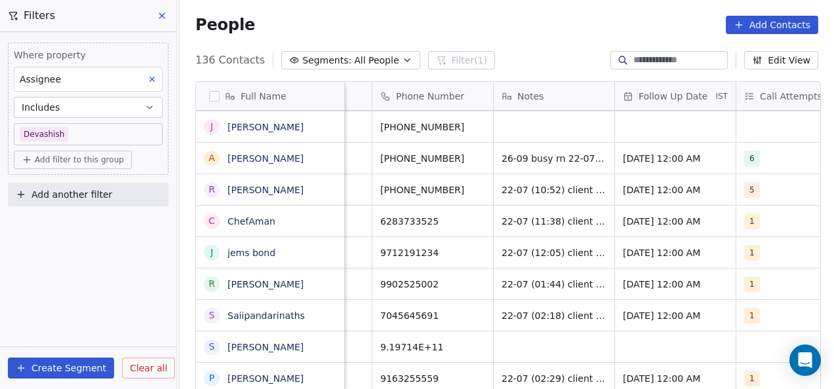
click at [502, 212] on html "On2Cook India Pvt. Ltd. Contacts People Marketing Workflows Campaigns Metrics &…" at bounding box center [417, 194] width 834 height 389
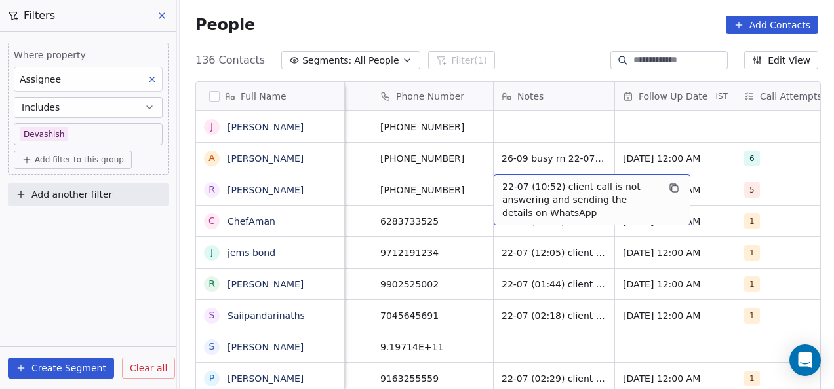
click at [505, 182] on span "22-07 (10:52) client call is not answering and sending the details on WhatsApp" at bounding box center [580, 199] width 156 height 39
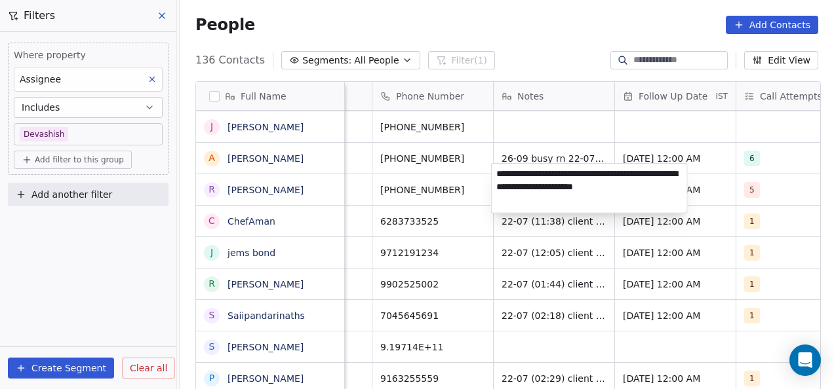
click at [502, 170] on textarea "**********" at bounding box center [589, 188] width 195 height 49
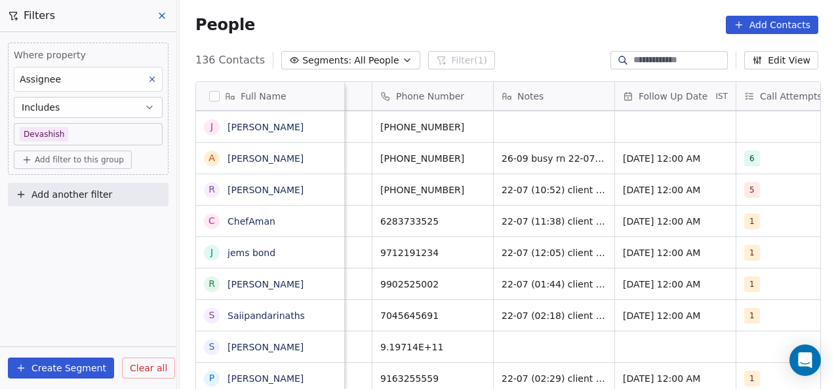
click at [458, 170] on html "On2Cook India Pvt. Ltd. Contacts People Marketing Workflows Campaigns Metrics &…" at bounding box center [417, 194] width 834 height 389
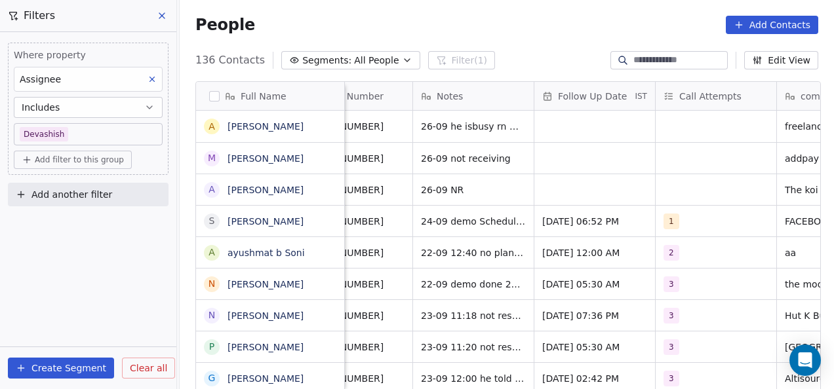
scroll to position [0, 418]
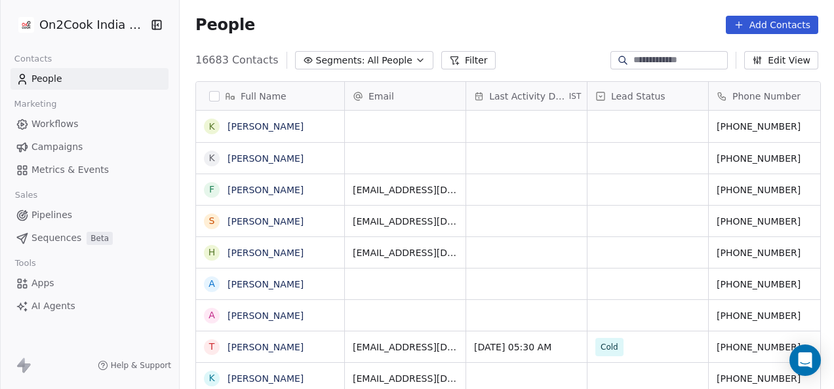
scroll to position [332, 646]
click at [444, 62] on button "Filter" at bounding box center [468, 60] width 54 height 18
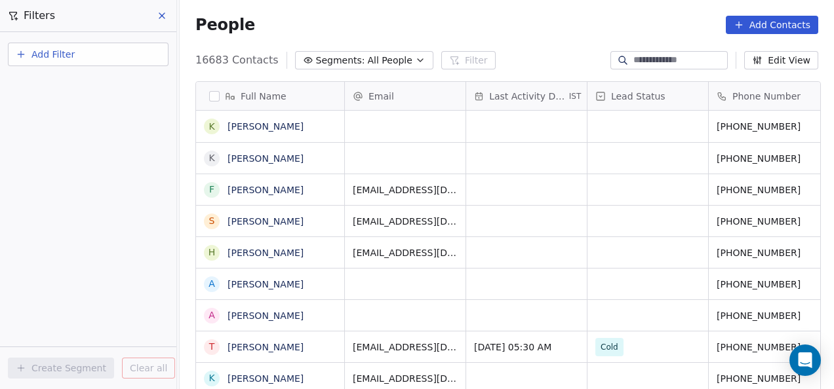
click at [151, 61] on button "Add Filter" at bounding box center [88, 55] width 161 height 24
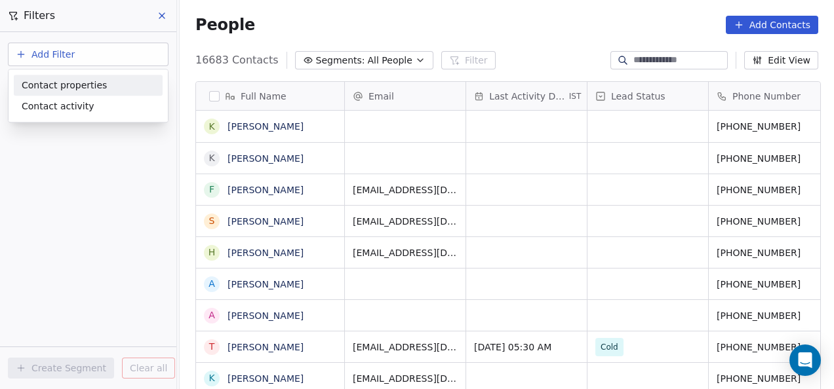
click at [115, 89] on div "Contact properties" at bounding box center [88, 86] width 133 height 14
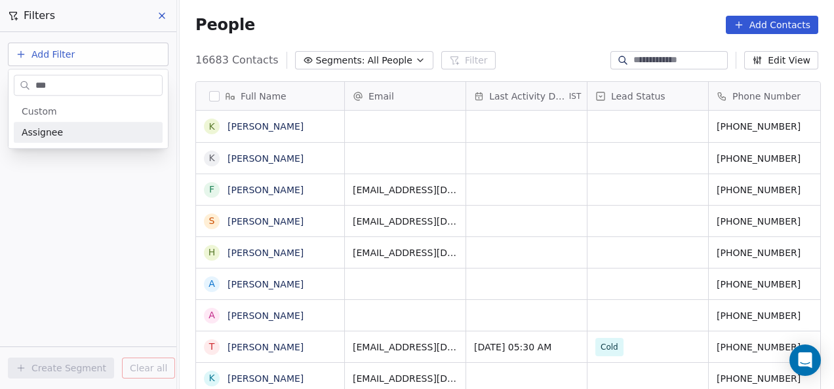
type input "***"
click at [93, 132] on div "Assignee" at bounding box center [88, 132] width 133 height 13
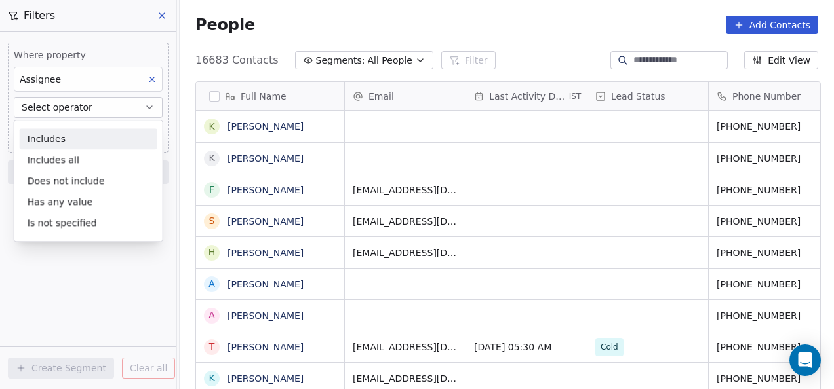
click at [58, 139] on div "Includes" at bounding box center [89, 138] width 138 height 21
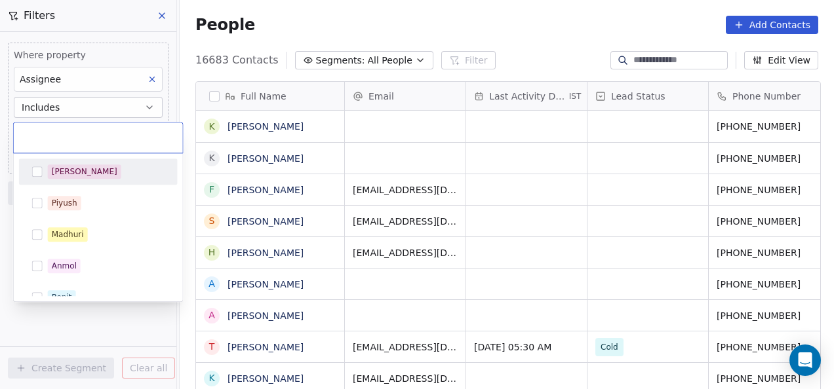
click at [75, 134] on body "On2Cook India Pvt. Ltd. Contacts People Marketing Workflows Campaigns Metrics &…" at bounding box center [417, 194] width 834 height 389
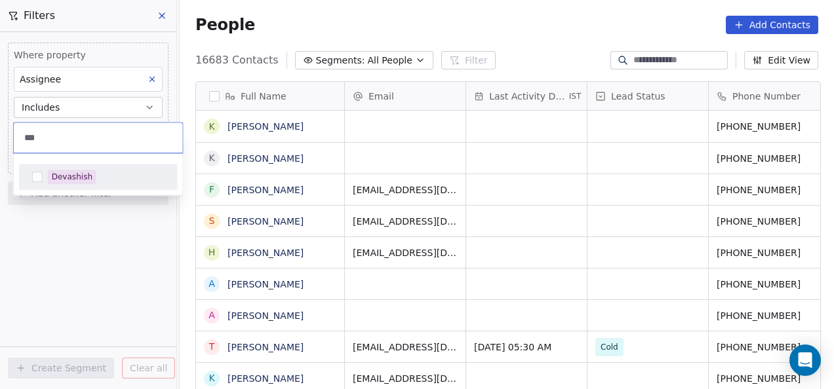
type input "***"
click at [52, 174] on div "Devashish" at bounding box center [72, 177] width 41 height 12
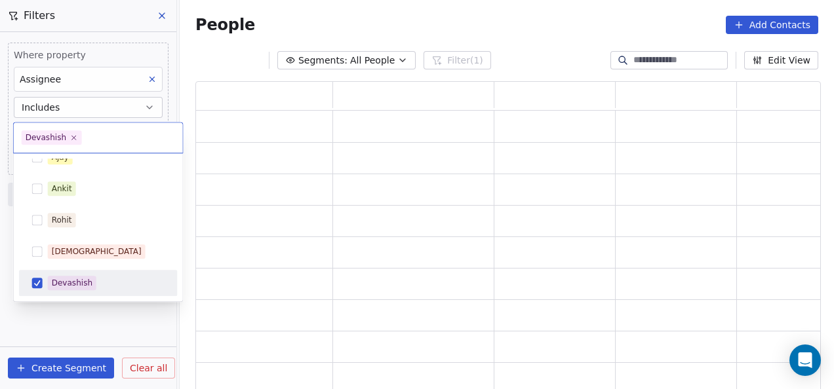
click at [72, 315] on html "On2Cook India Pvt. Ltd. Contacts People Marketing Workflows Campaigns Metrics &…" at bounding box center [417, 194] width 834 height 389
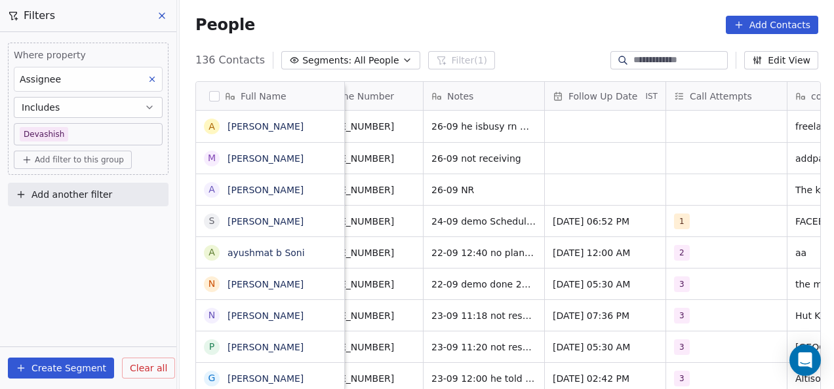
scroll to position [0, 407]
click at [513, 155] on div "26-09 not receiving" at bounding box center [488, 158] width 130 height 31
type textarea "**********"
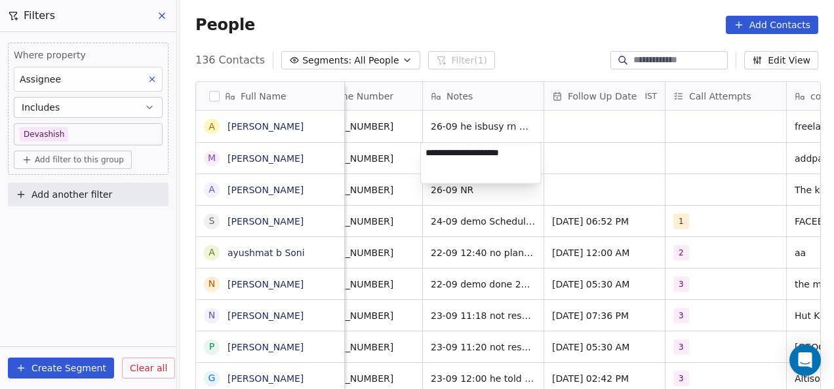
click at [487, 212] on html "On2Cook India Pvt. Ltd. Contacts People Marketing Workflows Campaigns Metrics &…" at bounding box center [417, 194] width 834 height 389
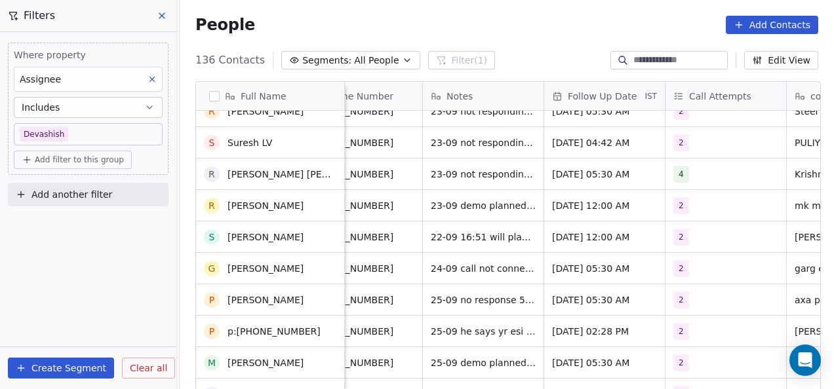
scroll to position [910, 0]
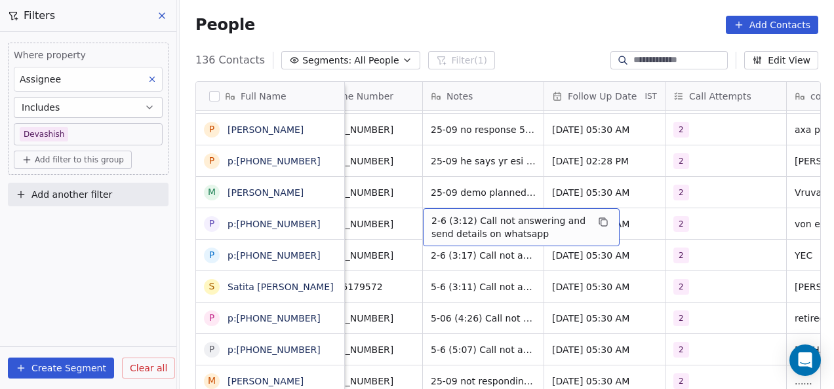
click at [433, 225] on span "2-6 (3:12) Call not answering and send details on whatsapp" at bounding box center [509, 227] width 156 height 26
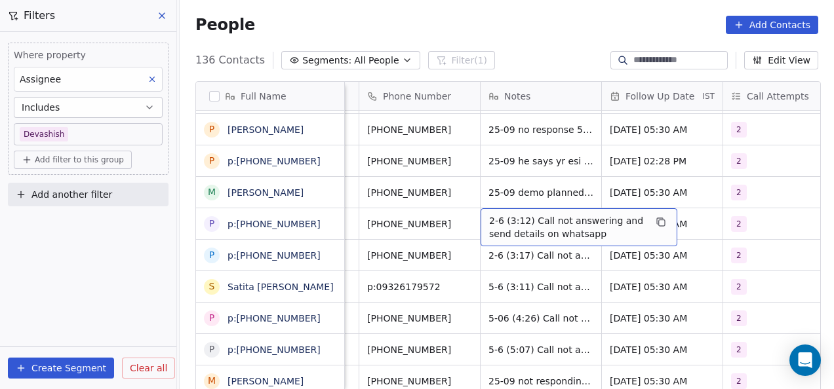
scroll to position [0, 0]
click at [506, 215] on span "2-6 (3:12) Call not answering and send details on whatsapp" at bounding box center [568, 227] width 156 height 26
click at [511, 218] on span "2-6 (3:12) Call not answering and send details on whatsapp" at bounding box center [568, 227] width 156 height 26
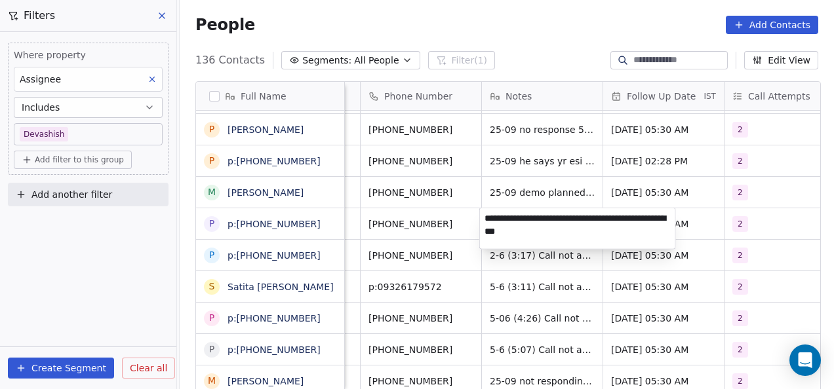
click at [535, 291] on html "On2Cook India Pvt. Ltd. Contacts People Marketing Workflows Campaigns Metrics &…" at bounding box center [417, 194] width 834 height 389
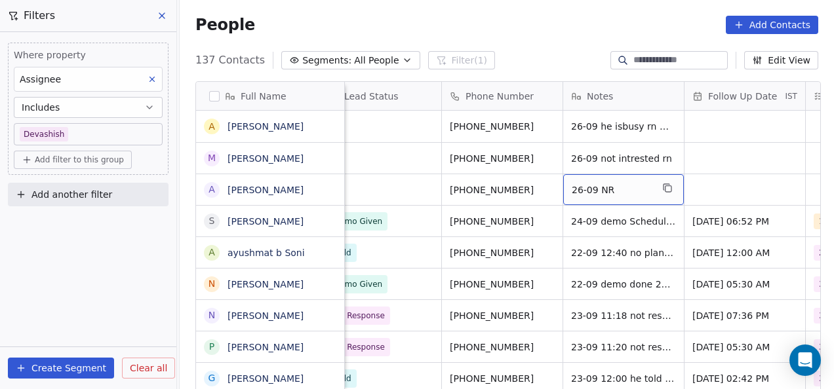
scroll to position [0, 269]
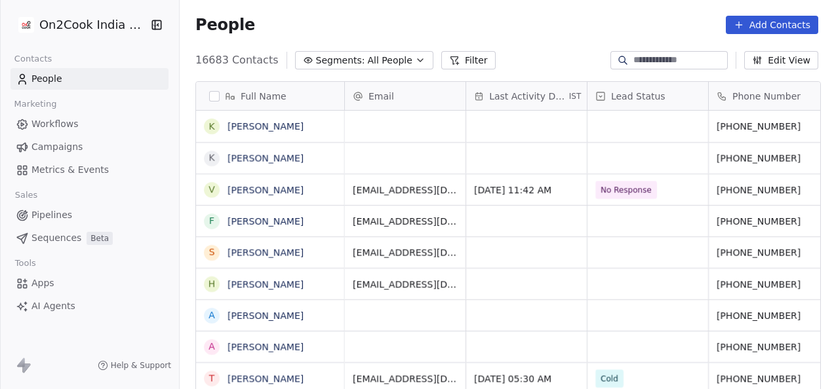
scroll to position [332, 646]
click at [459, 60] on button "Filter" at bounding box center [468, 60] width 54 height 18
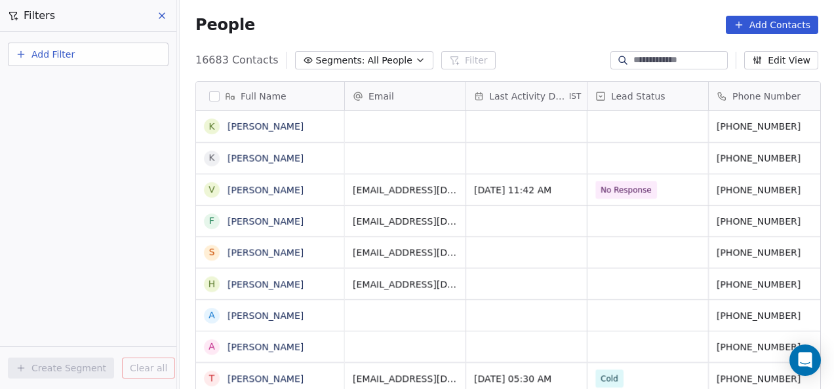
click at [90, 56] on button "Add Filter" at bounding box center [88, 55] width 161 height 24
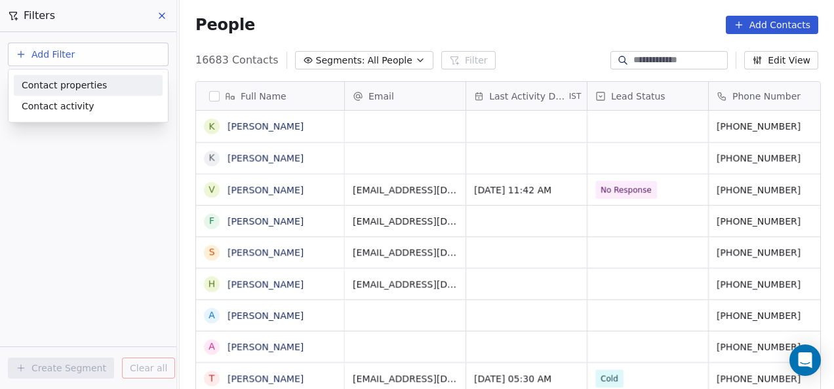
click at [92, 85] on span "Contact properties" at bounding box center [64, 86] width 85 height 14
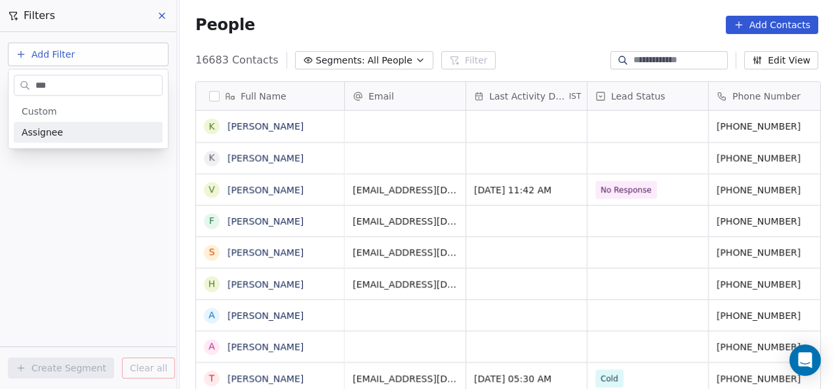
type input "***"
click at [79, 136] on div "Assignee" at bounding box center [88, 132] width 133 height 13
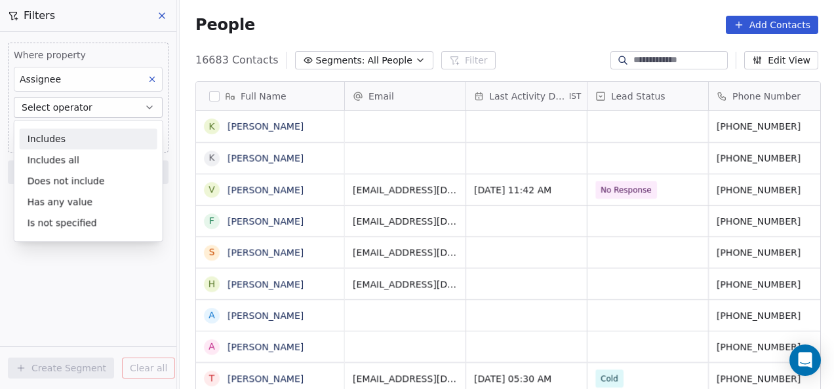
click at [88, 132] on div "Includes" at bounding box center [89, 138] width 138 height 21
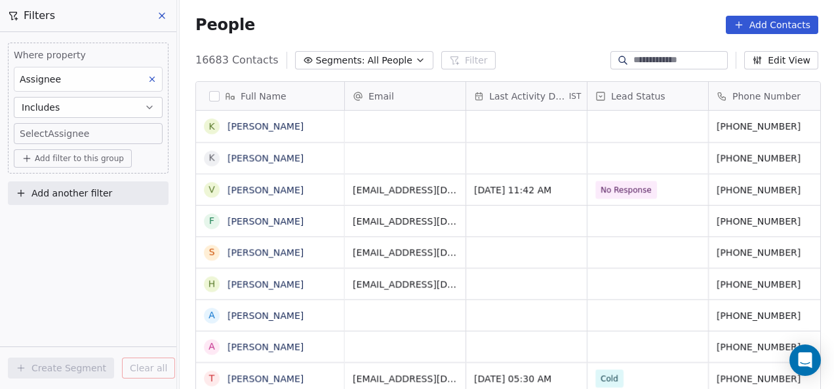
click at [88, 132] on body "On2Cook India Pvt. Ltd. Contacts People Marketing Workflows Campaigns Metrics &…" at bounding box center [417, 194] width 834 height 389
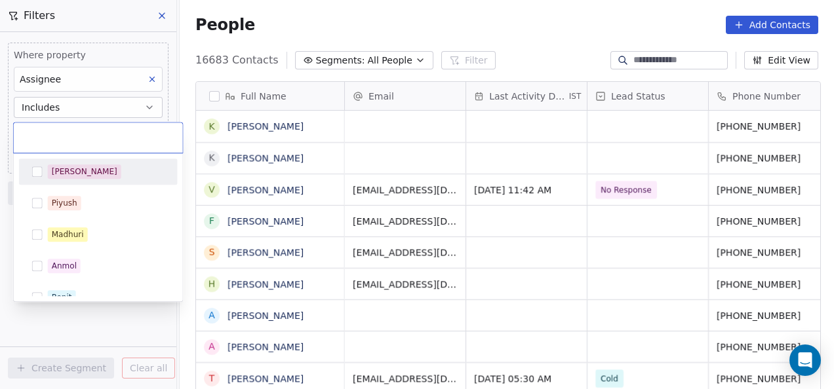
click at [88, 132] on input "text" at bounding box center [98, 137] width 153 height 14
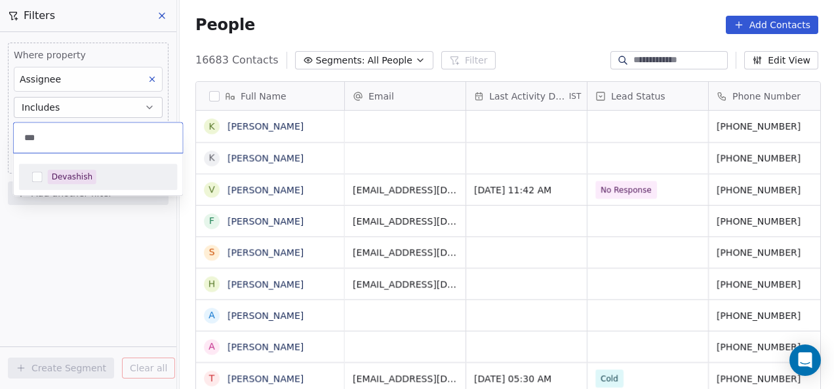
type input "***"
click at [69, 175] on div "Devashish" at bounding box center [72, 177] width 41 height 12
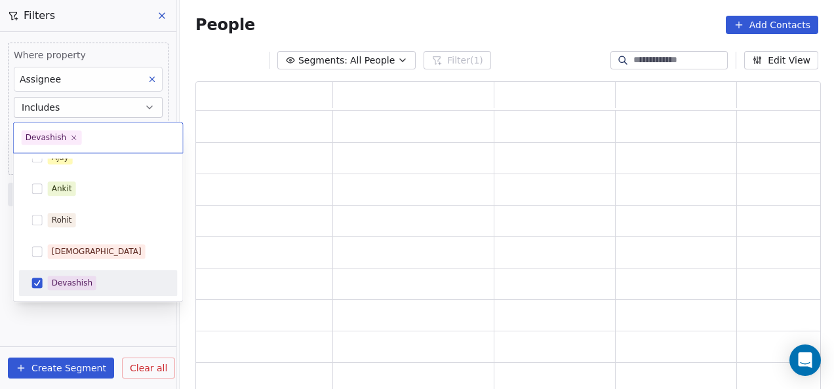
click at [72, 324] on html "On2Cook India Pvt. Ltd. Contacts People Marketing Workflows Campaigns Metrics &…" at bounding box center [417, 194] width 834 height 389
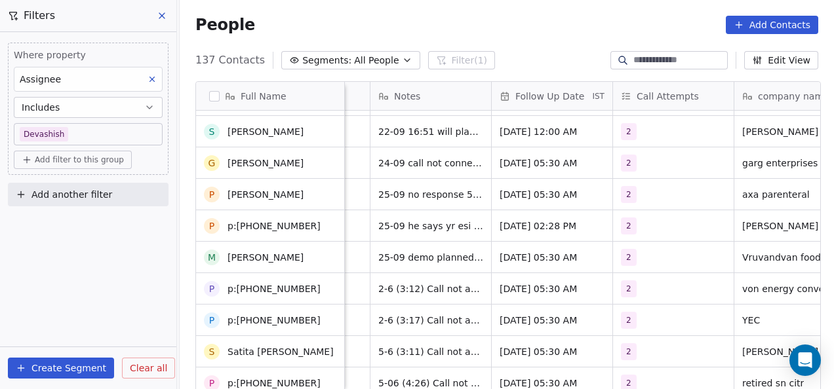
scroll to position [0, 0]
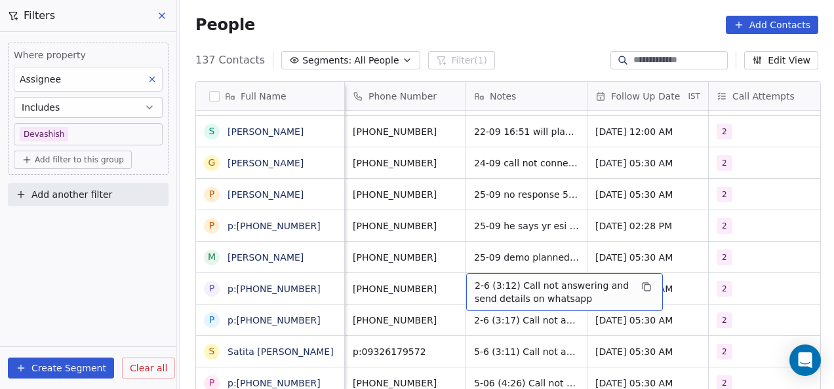
click at [480, 284] on span "2-6 (3:12) Call not answering and send details on whatsapp" at bounding box center [553, 292] width 156 height 26
click at [481, 275] on div "2-6 (3:12) Call not answering and send details on whatsapp" at bounding box center [564, 292] width 197 height 38
click at [483, 286] on span "2-6 (3:12) Call not answering and send details on whatsapp" at bounding box center [553, 292] width 156 height 26
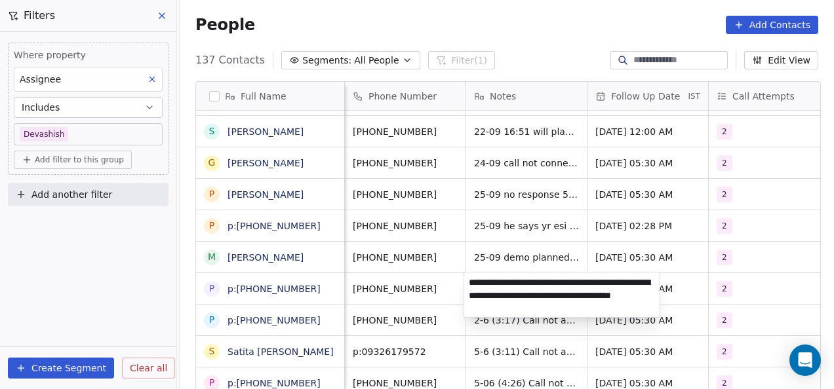
type textarea "**********"
click at [509, 250] on html "On2Cook India Pvt. Ltd. Contacts People Marketing Workflows Campaigns Metrics &…" at bounding box center [417, 194] width 834 height 389
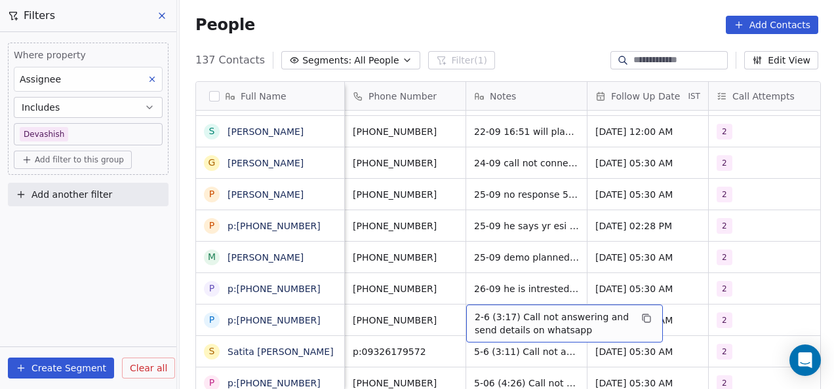
click at [482, 323] on span "2-6 (3:17) Call not answering and send details on whatsapp" at bounding box center [553, 324] width 156 height 26
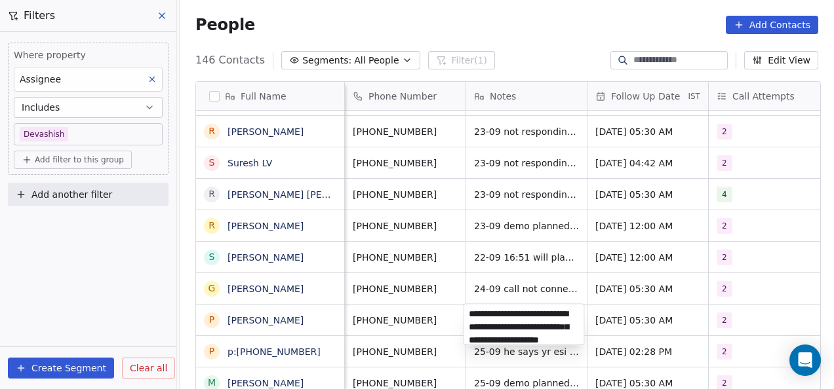
scroll to position [18, 0]
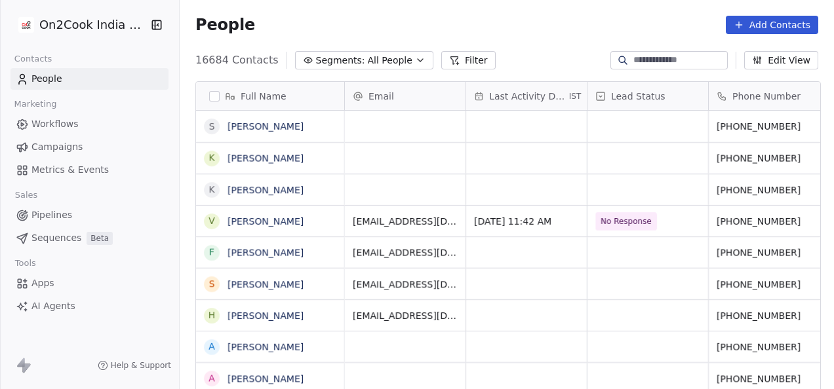
scroll to position [332, 646]
click at [460, 55] on button "Filter" at bounding box center [468, 60] width 54 height 18
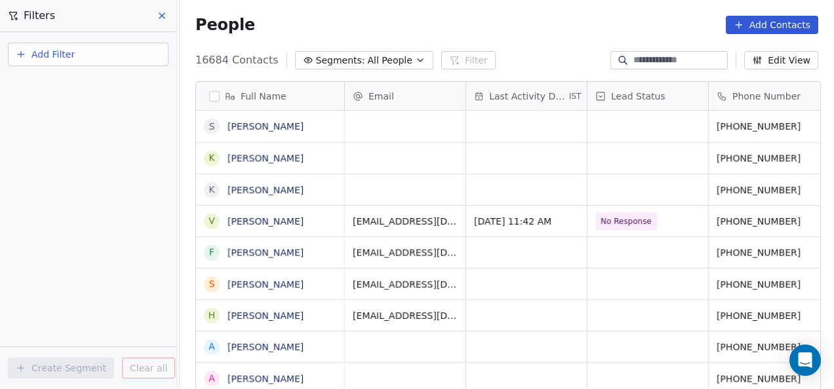
click at [123, 57] on button "Add Filter" at bounding box center [88, 55] width 161 height 24
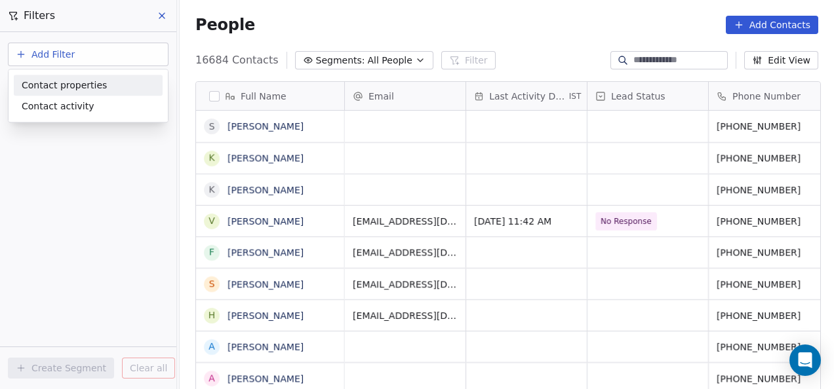
click at [77, 89] on span "Contact properties" at bounding box center [64, 86] width 85 height 14
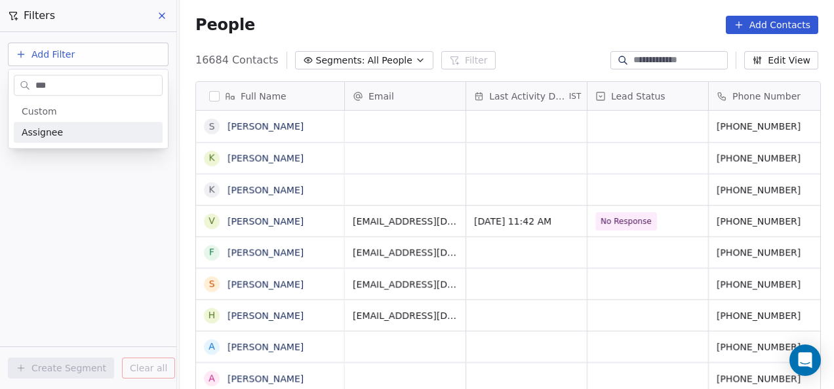
type input "***"
click at [52, 134] on span "Assignee" at bounding box center [42, 132] width 41 height 13
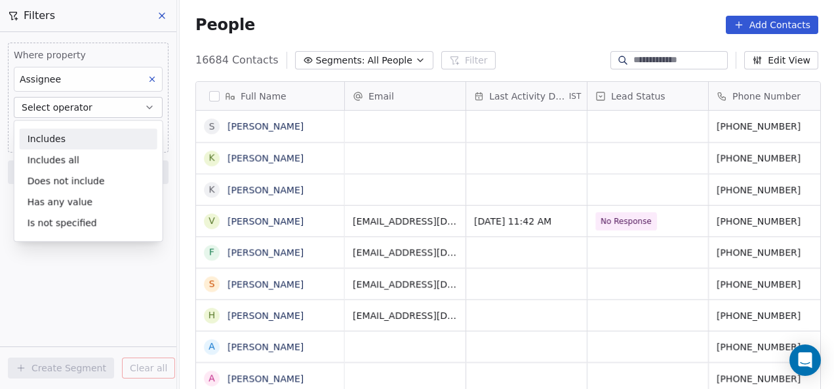
click at [73, 134] on div "Includes" at bounding box center [89, 138] width 138 height 21
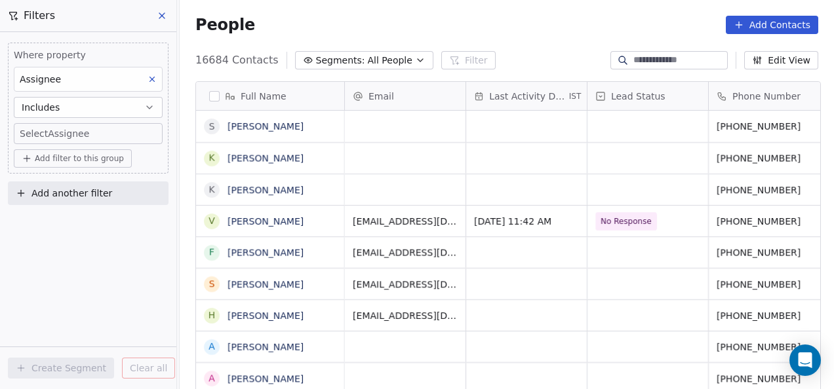
click at [73, 134] on body "On2Cook India Pvt. Ltd. Contacts People Marketing Workflows Campaigns Metrics &…" at bounding box center [417, 194] width 834 height 389
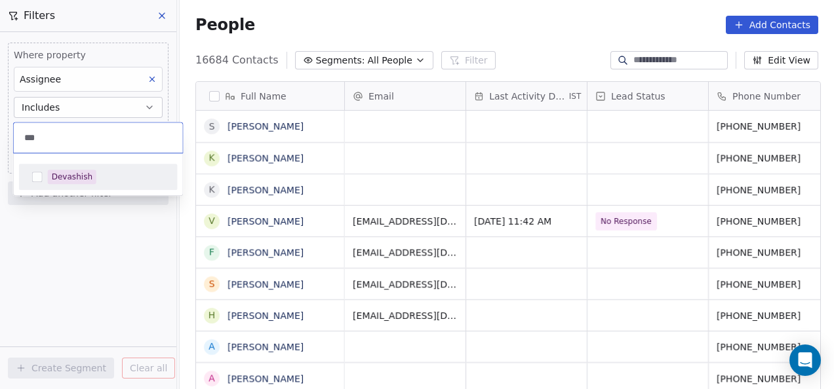
type input "***"
click at [47, 182] on div "Devashish" at bounding box center [98, 176] width 148 height 21
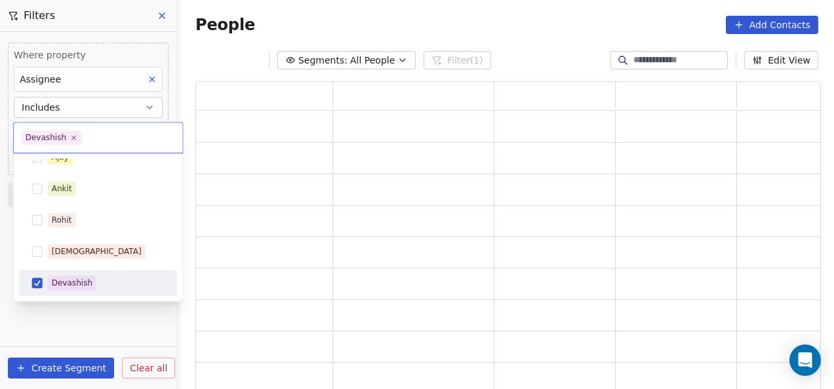
click at [73, 313] on html "On2Cook India Pvt. Ltd. Contacts People Marketing Workflows Campaigns Metrics &…" at bounding box center [417, 194] width 834 height 389
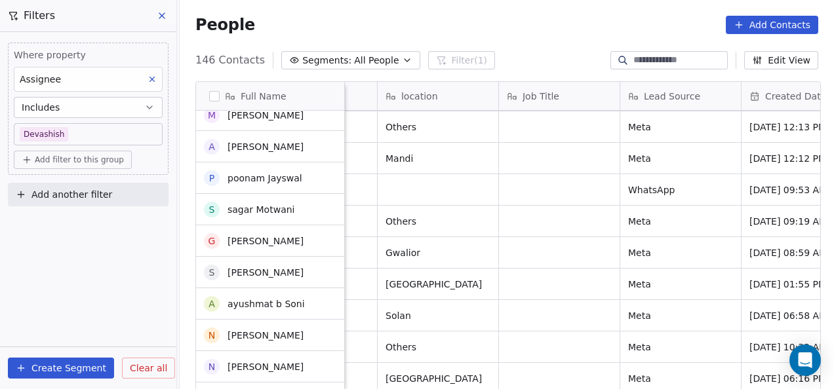
scroll to position [0, 0]
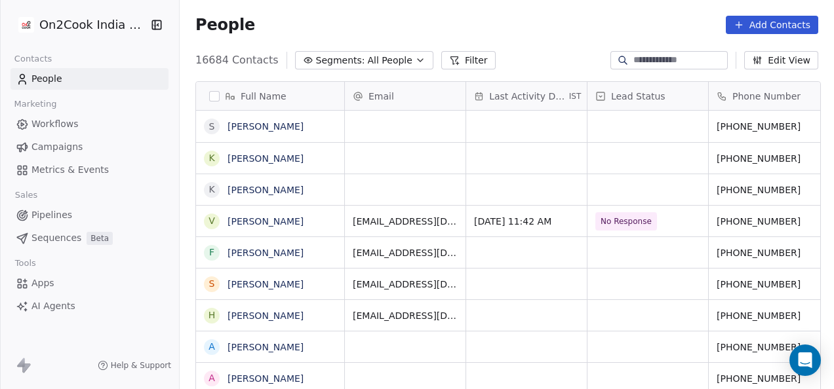
scroll to position [332, 646]
click at [449, 64] on icon at bounding box center [454, 60] width 10 height 10
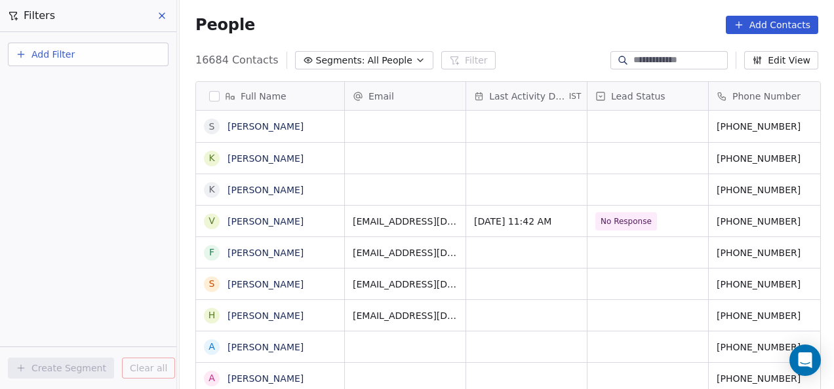
click at [94, 62] on button "Add Filter" at bounding box center [88, 55] width 161 height 24
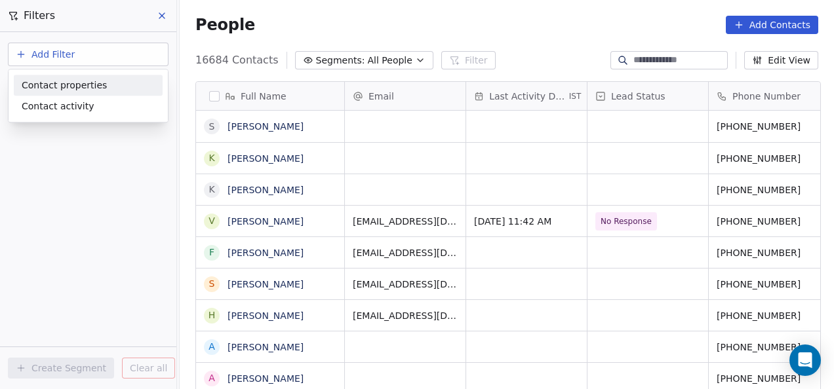
click at [92, 92] on div "Contact properties" at bounding box center [88, 85] width 149 height 21
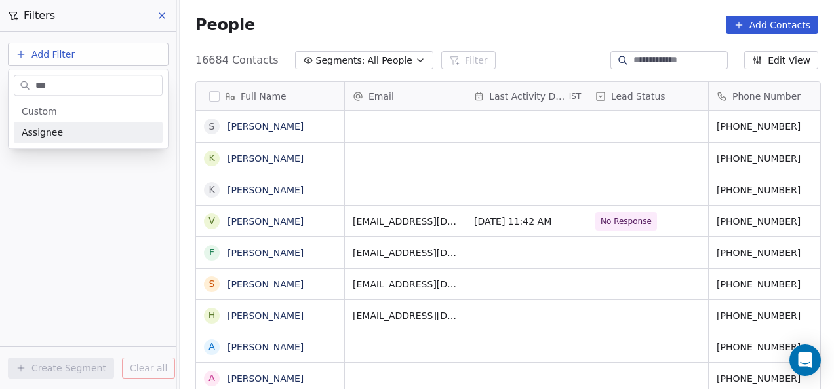
type input "***"
click at [79, 126] on div "Assignee" at bounding box center [88, 132] width 133 height 13
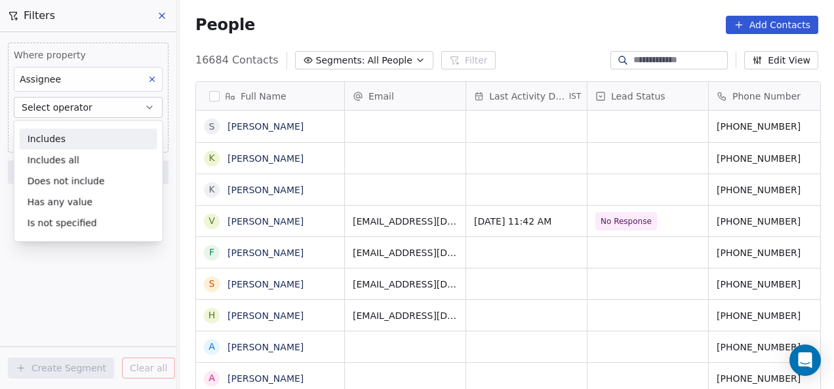
click at [74, 138] on div "Includes" at bounding box center [89, 138] width 138 height 21
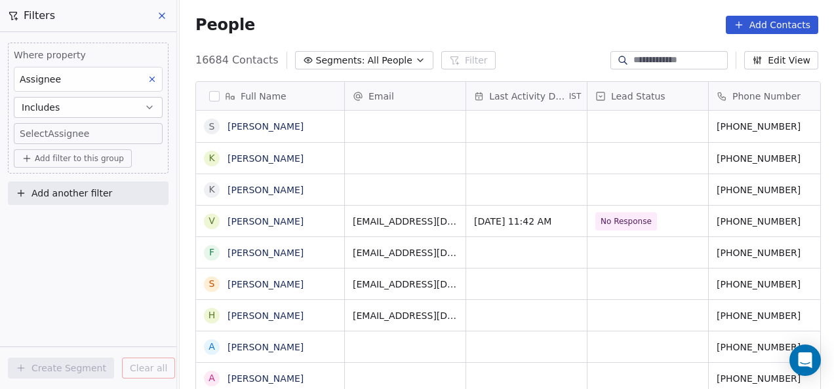
click at [74, 138] on body "On2Cook India Pvt. Ltd. Contacts People Marketing Workflows Campaigns Metrics &…" at bounding box center [417, 194] width 834 height 389
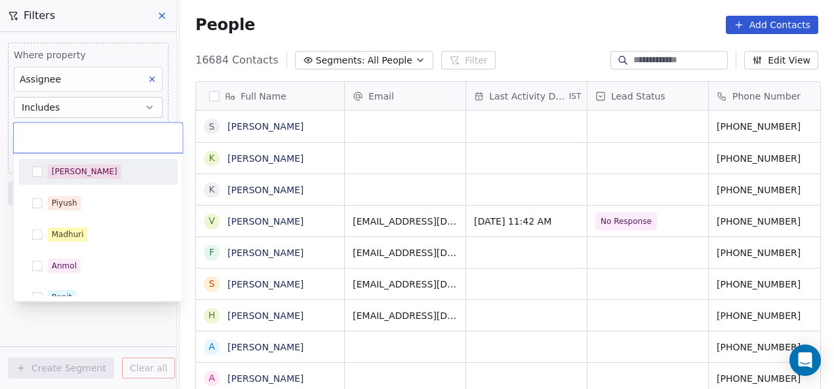
click at [74, 138] on input "text" at bounding box center [98, 137] width 153 height 14
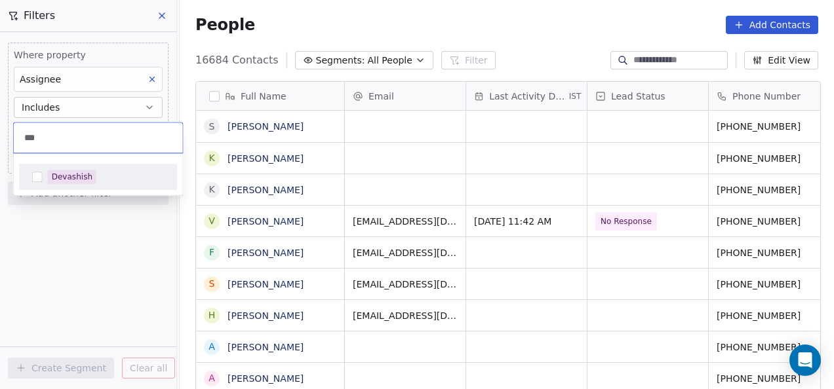
type input "***"
click at [64, 189] on div "Devashish" at bounding box center [98, 177] width 159 height 26
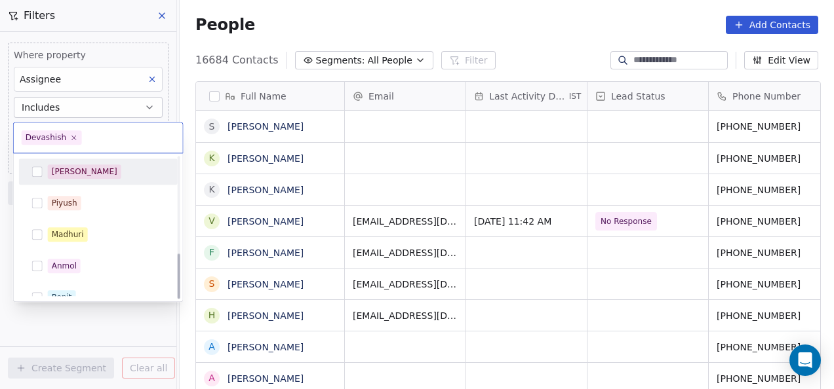
scroll to position [298, 0]
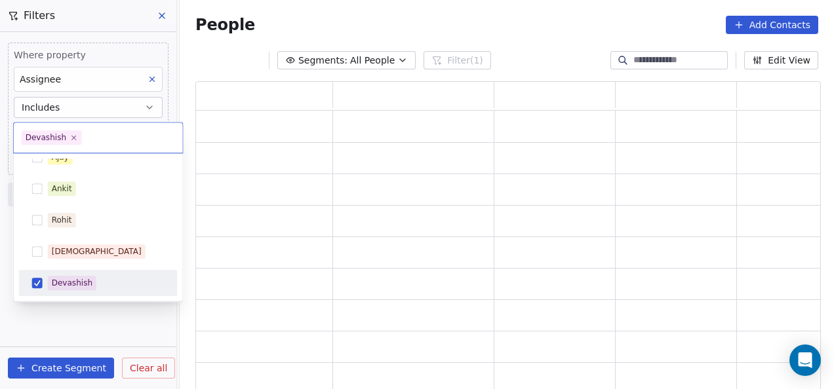
click at [58, 334] on html "On2Cook India Pvt. Ltd. Contacts People Marketing Workflows Campaigns Metrics &…" at bounding box center [417, 194] width 834 height 389
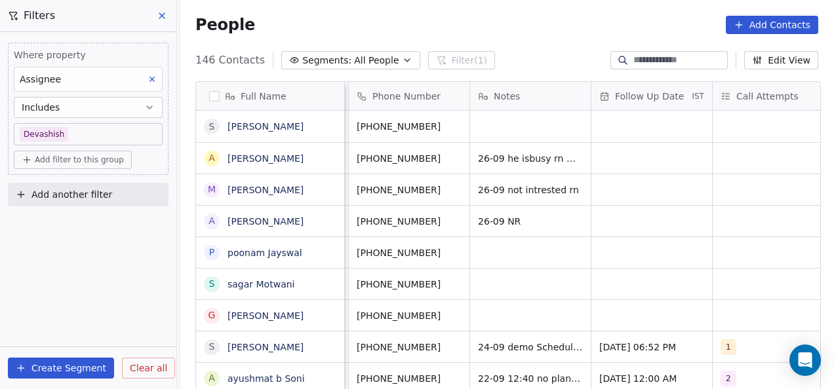
scroll to position [0, 361]
click at [497, 125] on div "grid" at bounding box center [529, 126] width 121 height 31
type textarea "********"
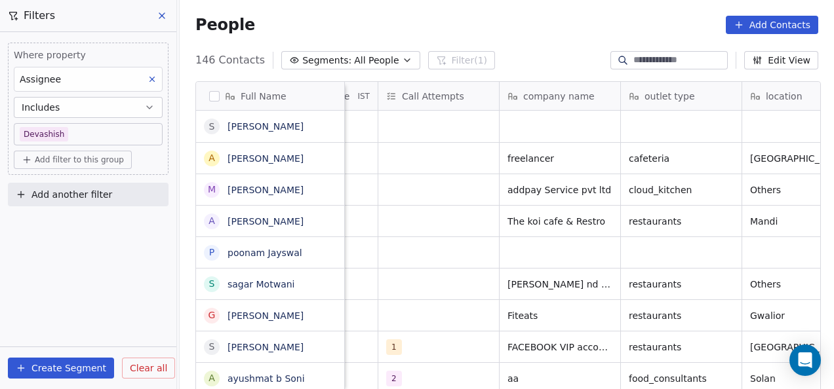
scroll to position [0, 694]
